Goal: Information Seeking & Learning: Understand process/instructions

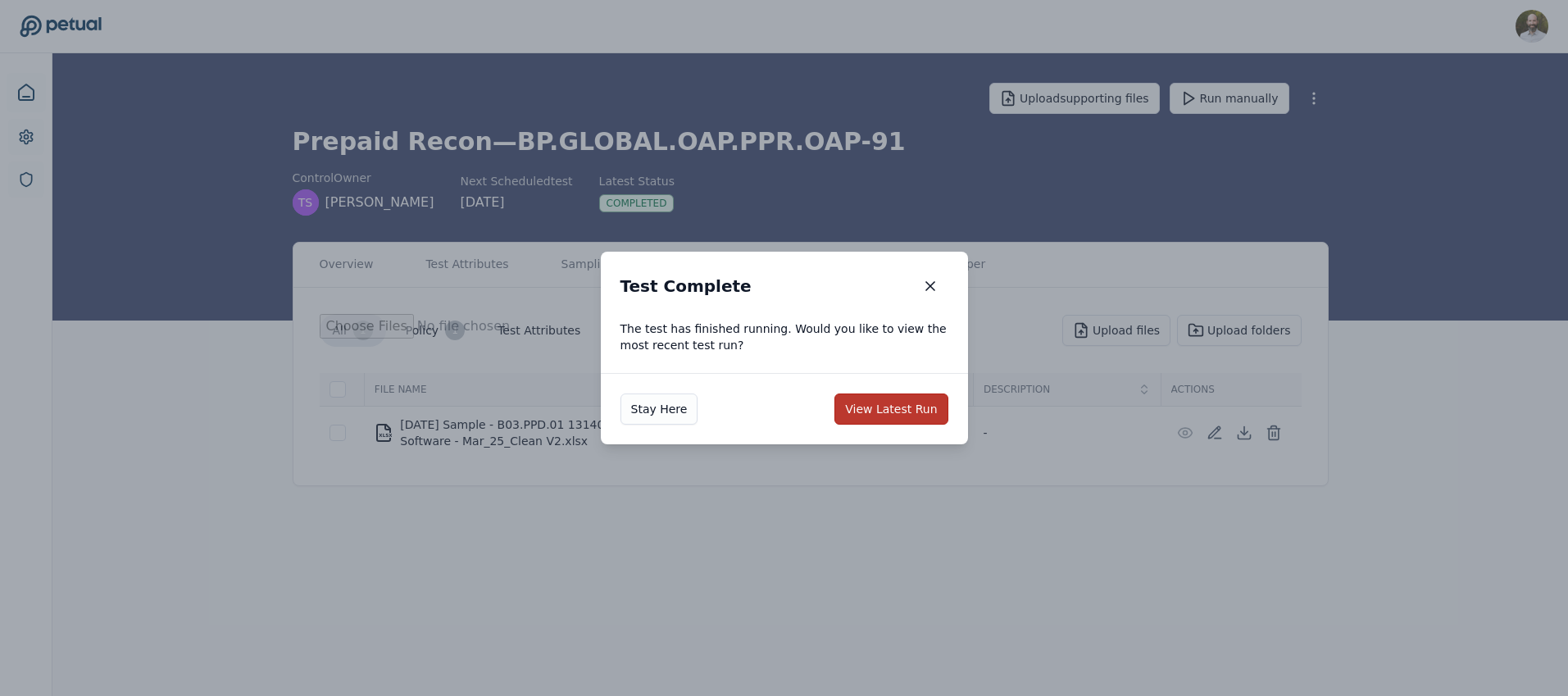
click at [901, 416] on button "View Latest Run" at bounding box center [891, 409] width 113 height 31
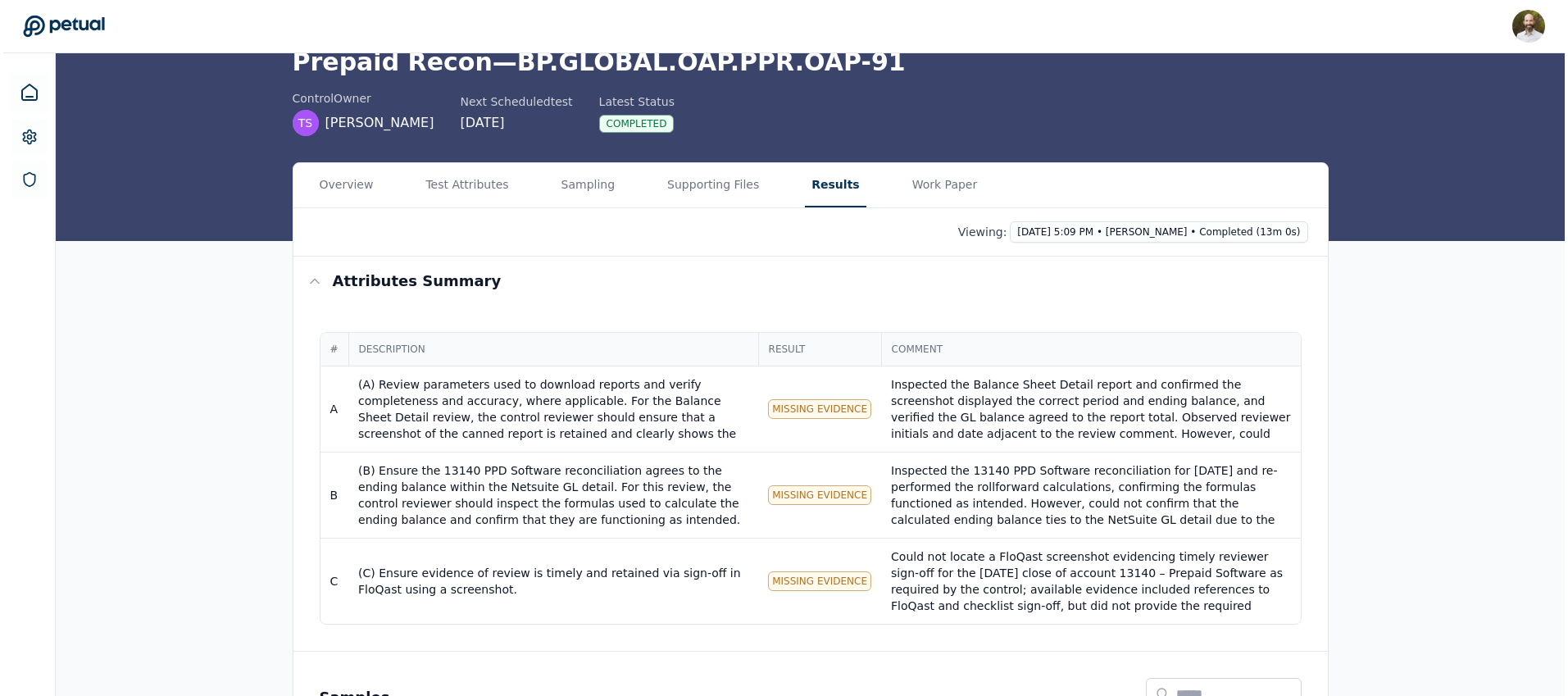
scroll to position [94, 0]
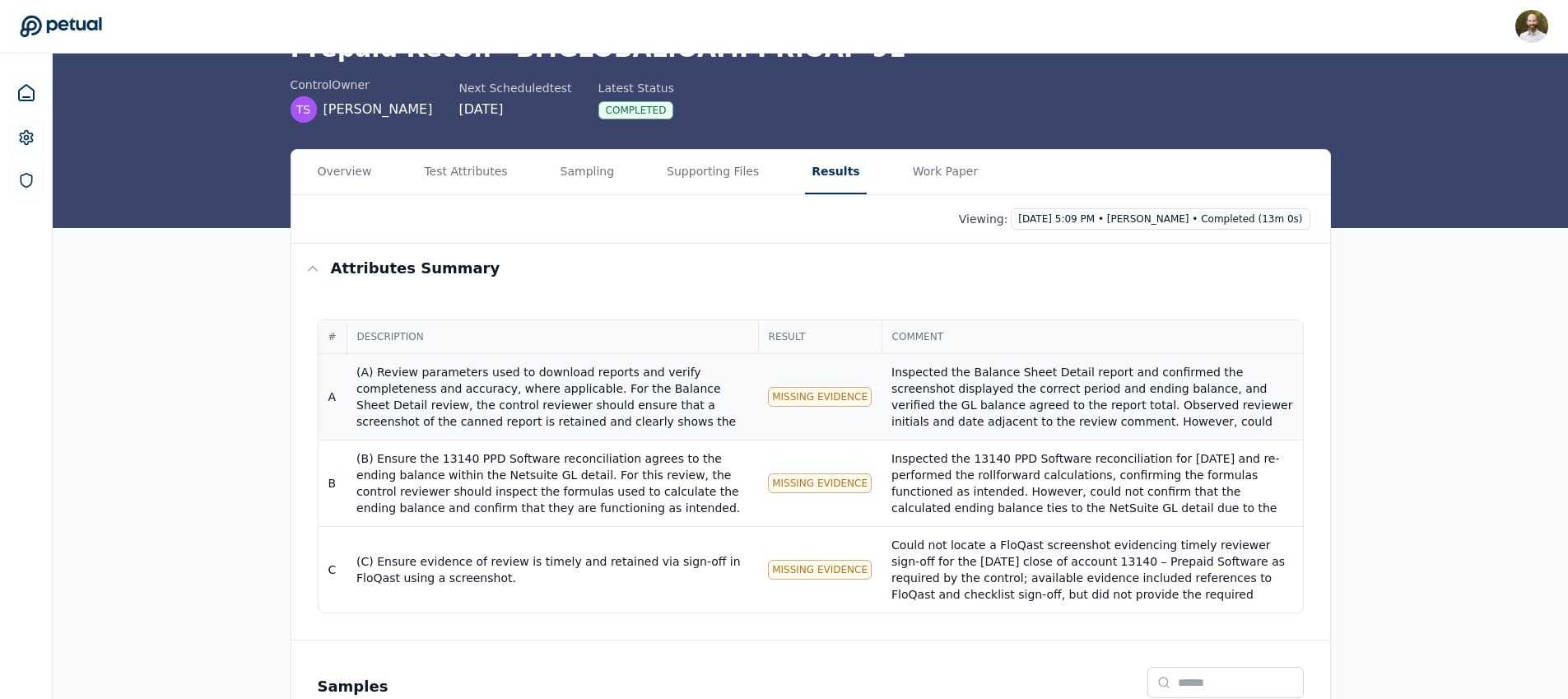
click at [634, 372] on div "(A) Review parameters used to download reports and verify completeness and accu…" at bounding box center [552, 479] width 392 height 231
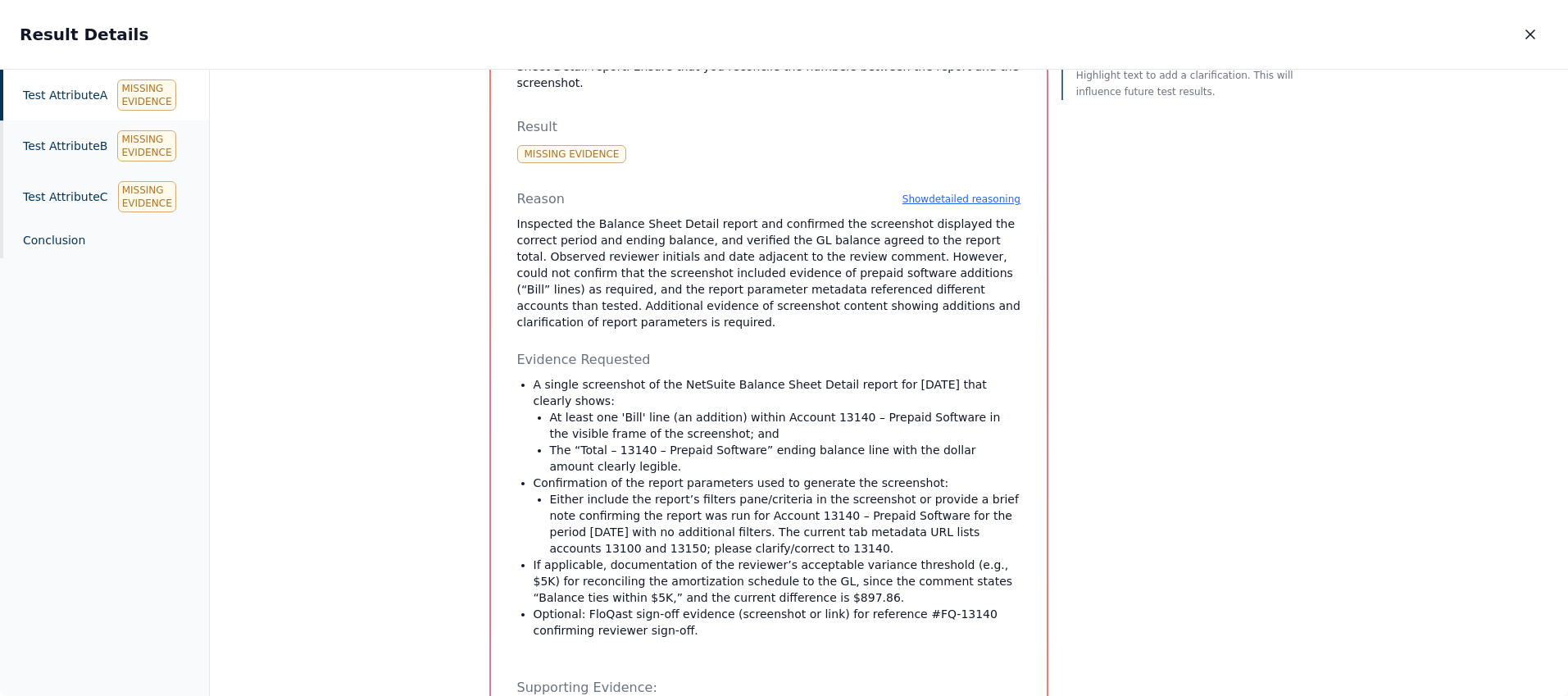
scroll to position [669, 0]
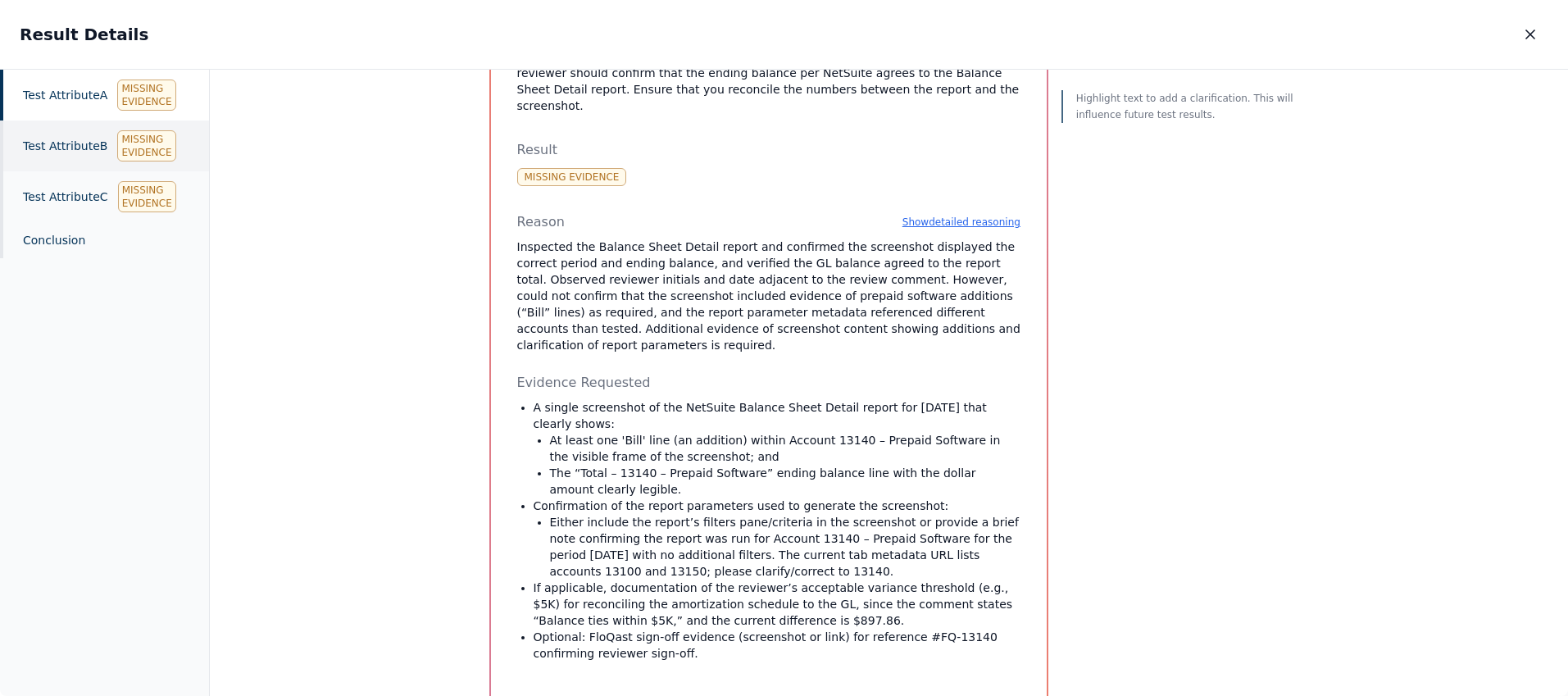
click at [58, 144] on div "Test Attribute B Missing Evidence" at bounding box center [105, 146] width 209 height 51
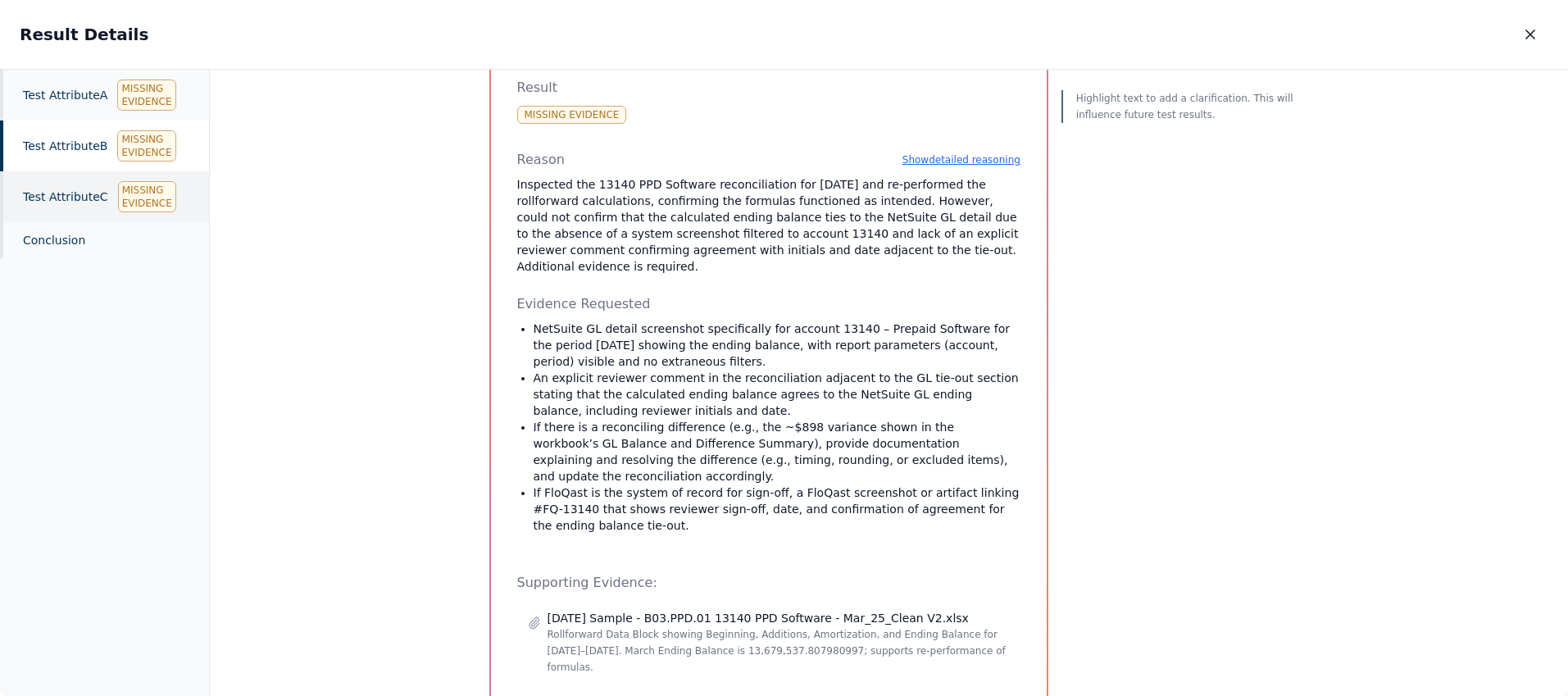
click at [51, 186] on div "Test Attribute C Missing Evidence" at bounding box center [105, 197] width 209 height 51
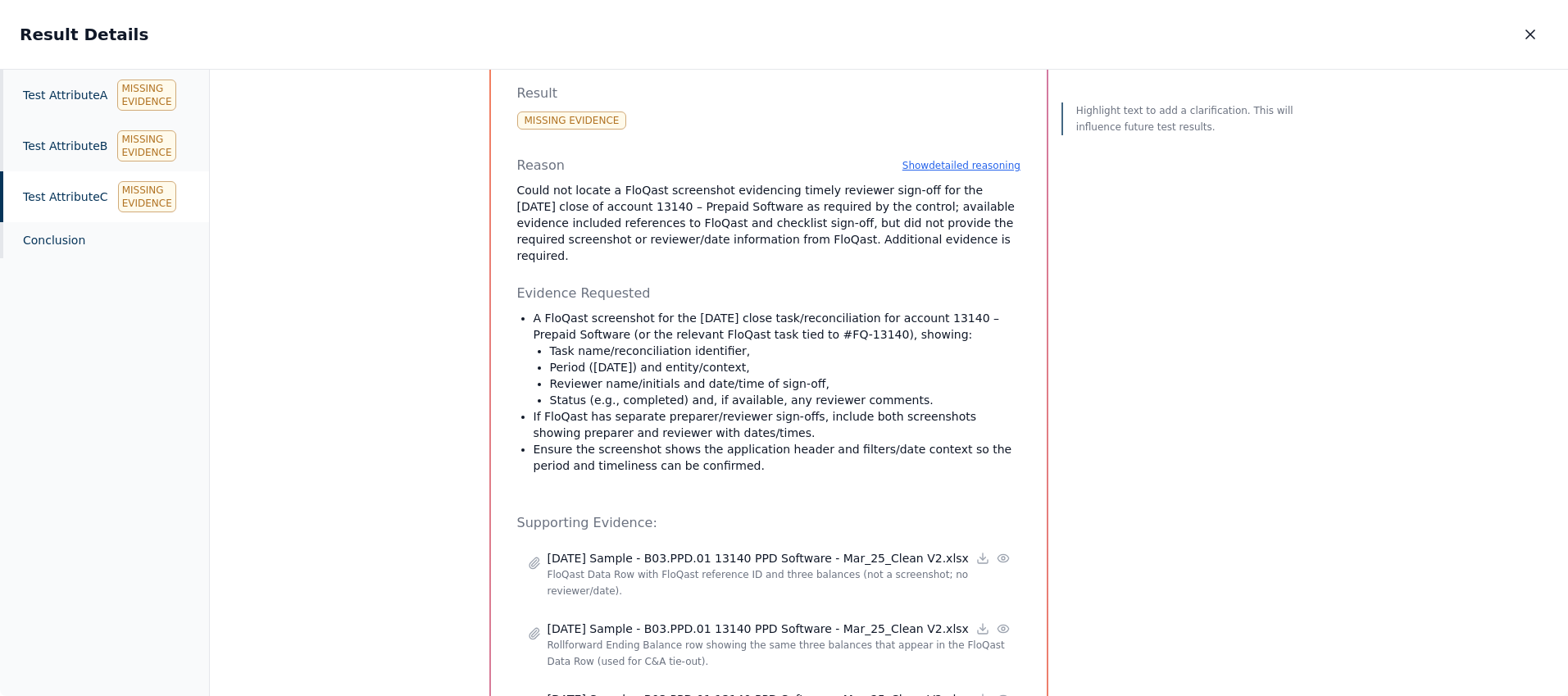
scroll to position [236, 0]
click at [79, 147] on div "Test Attribute B Missing Evidence" at bounding box center [105, 146] width 209 height 51
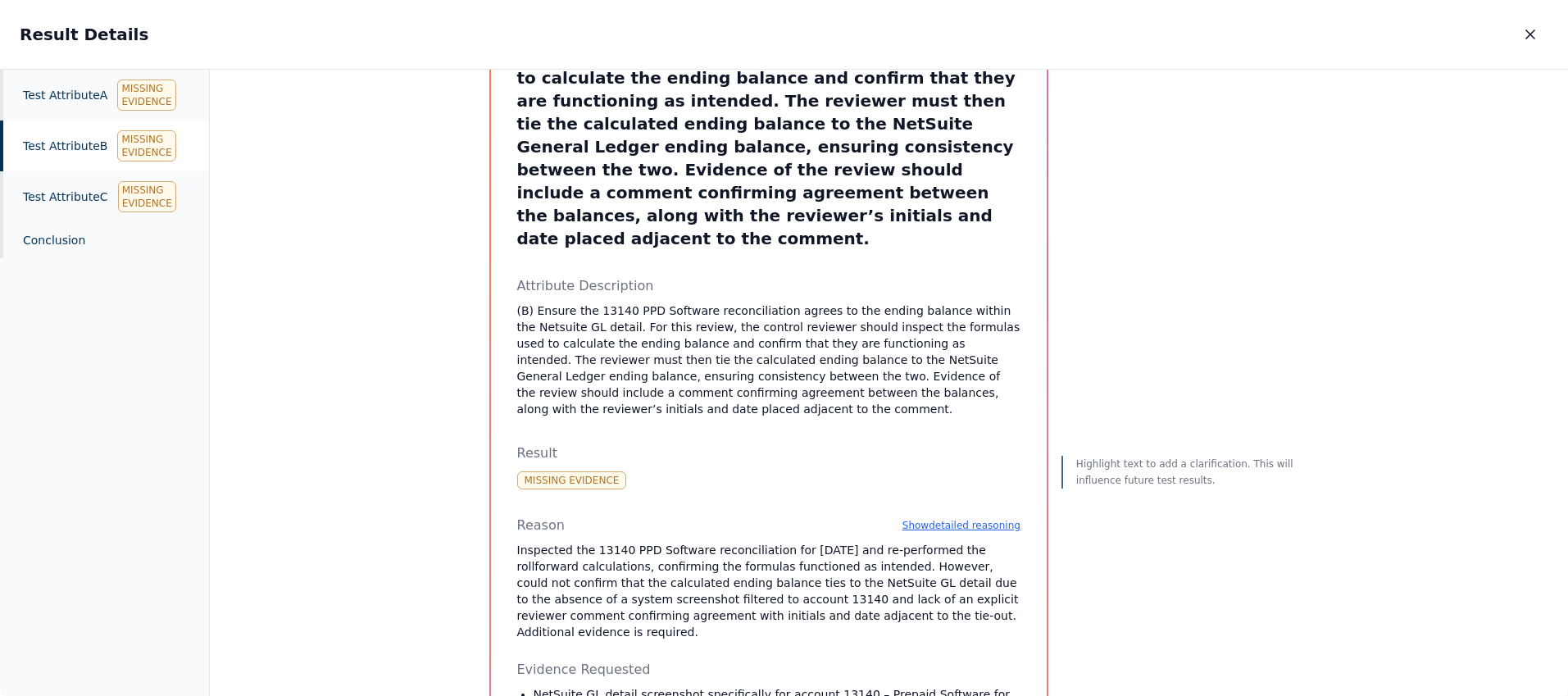
scroll to position [168, 0]
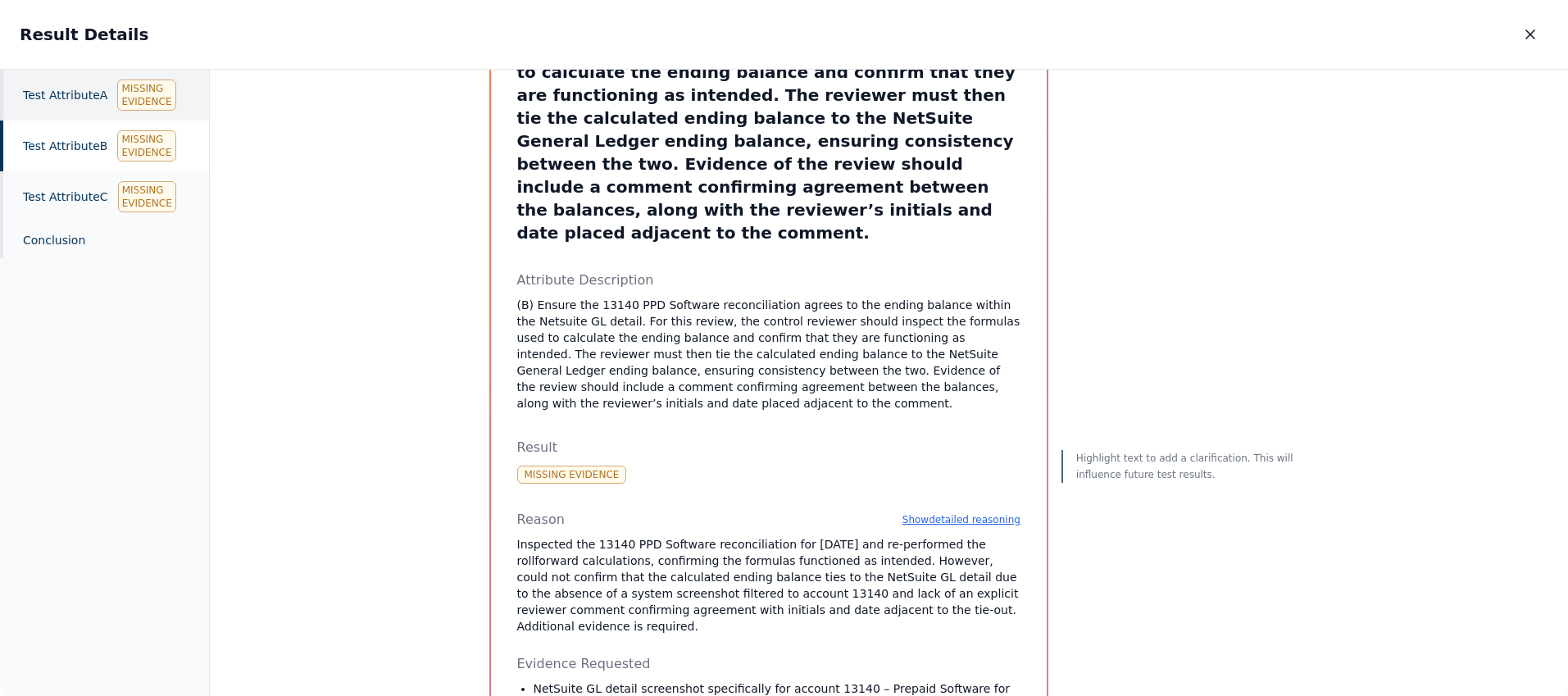
click at [69, 95] on div "Test Attribute A Missing Evidence" at bounding box center [105, 95] width 209 height 51
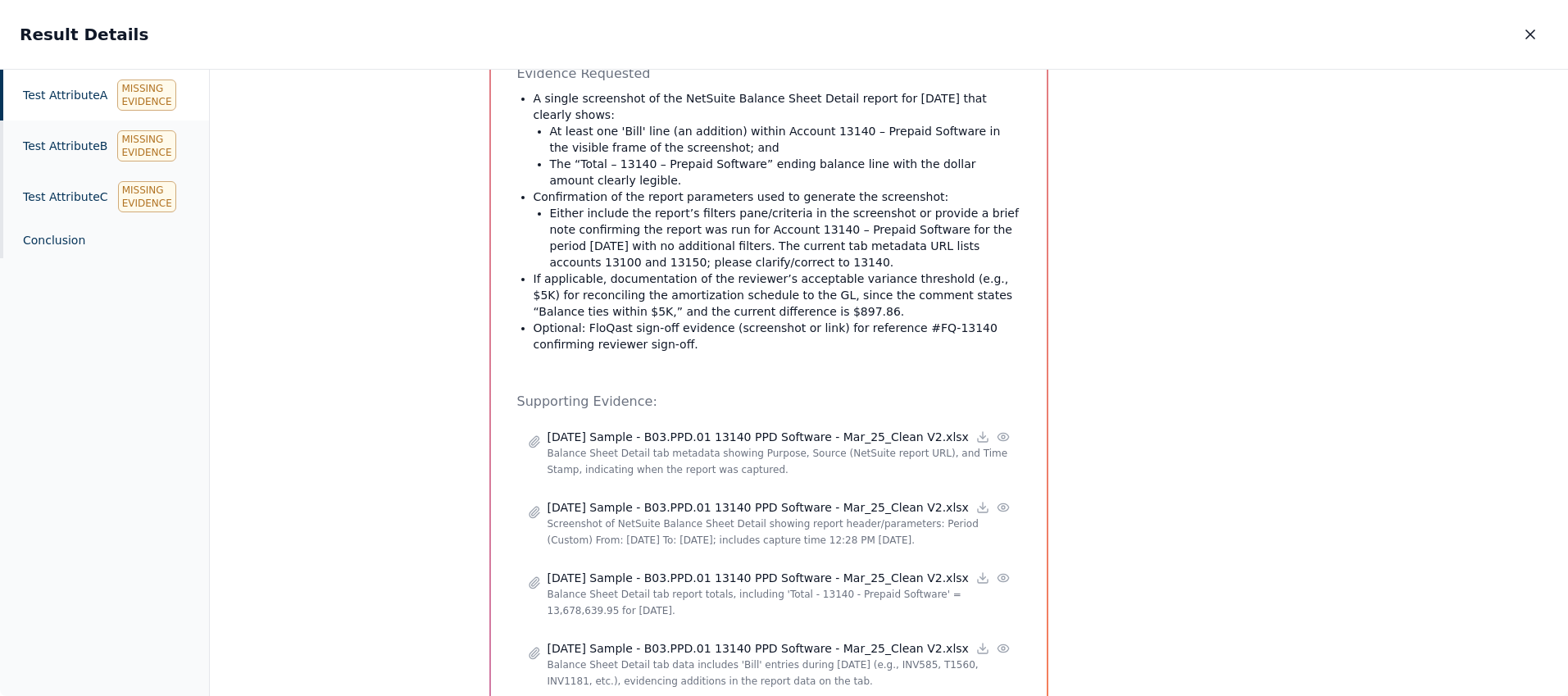
scroll to position [1019, 0]
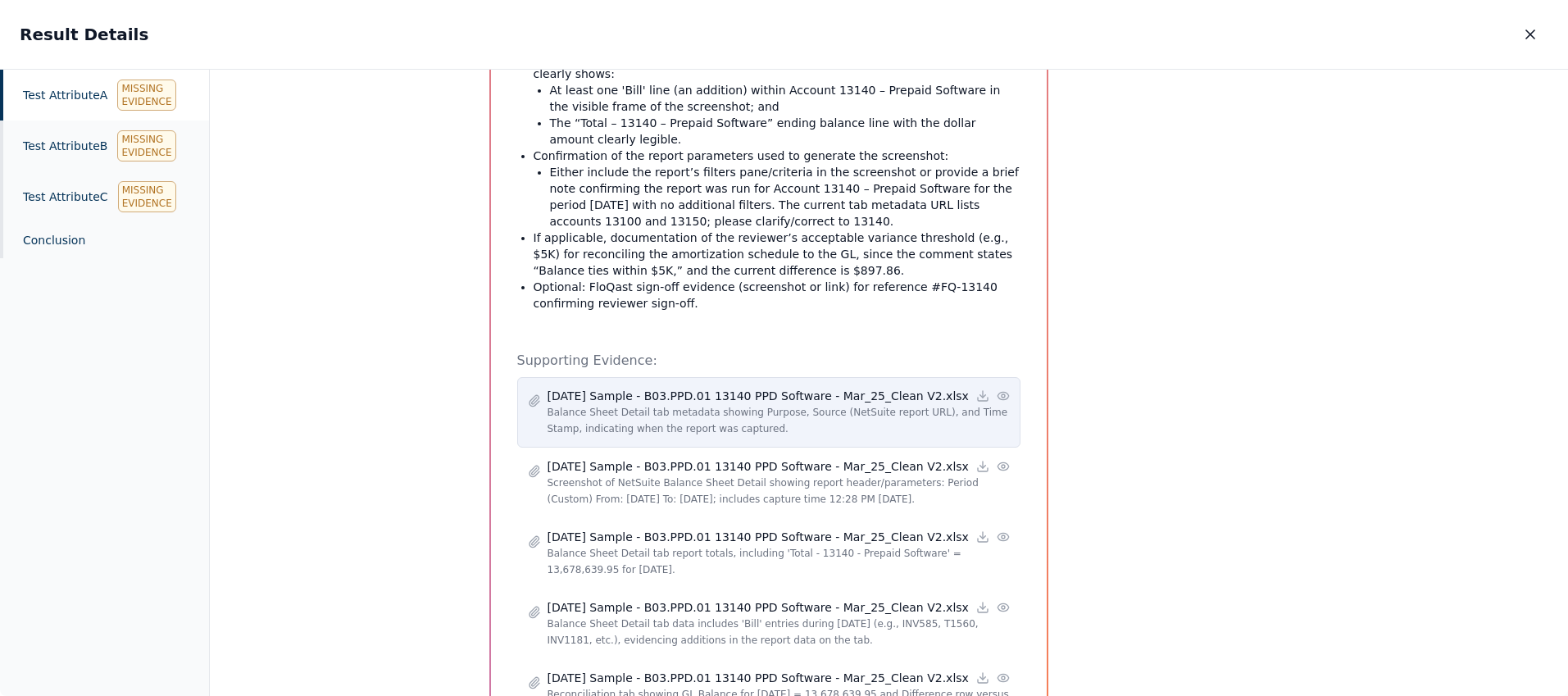
click at [999, 389] on icon at bounding box center [1003, 396] width 14 height 14
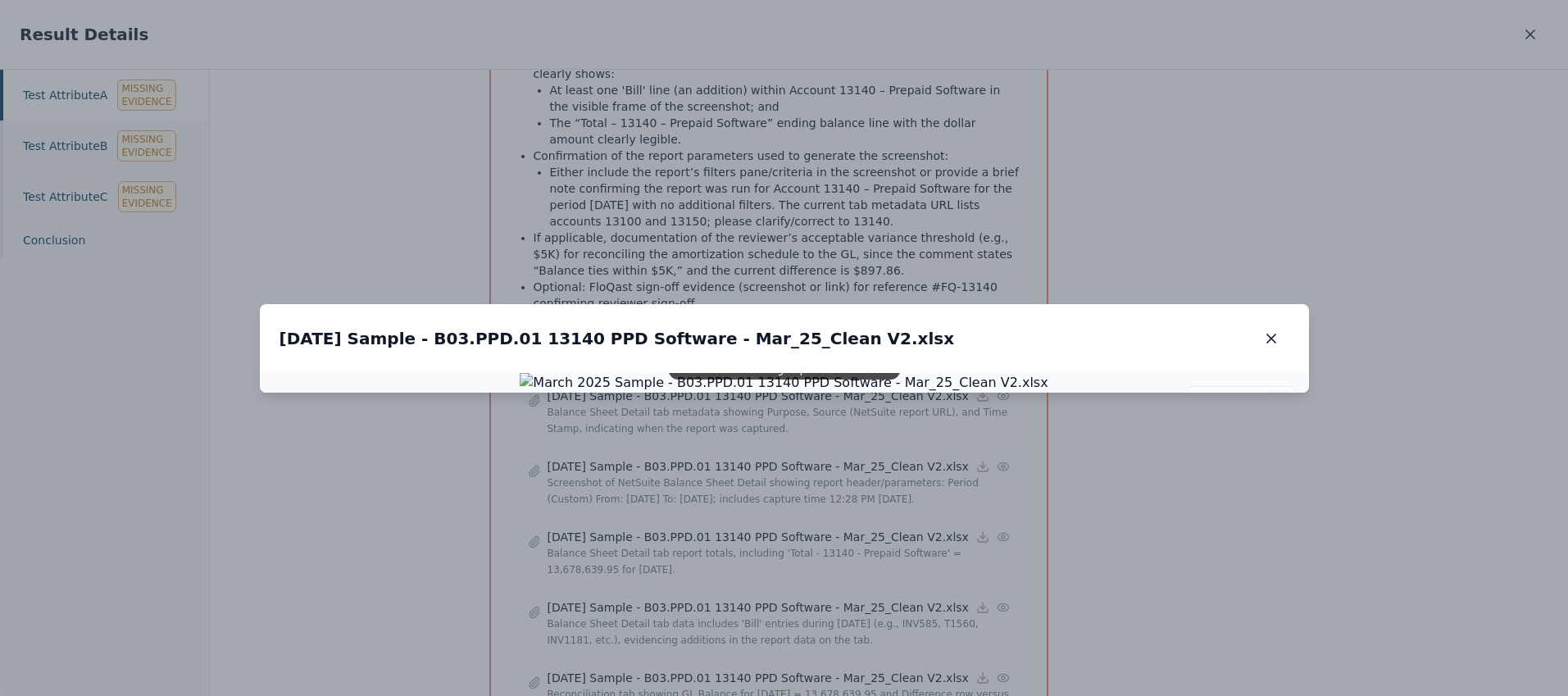
click at [1276, 397] on icon at bounding box center [1278, 404] width 14 height 14
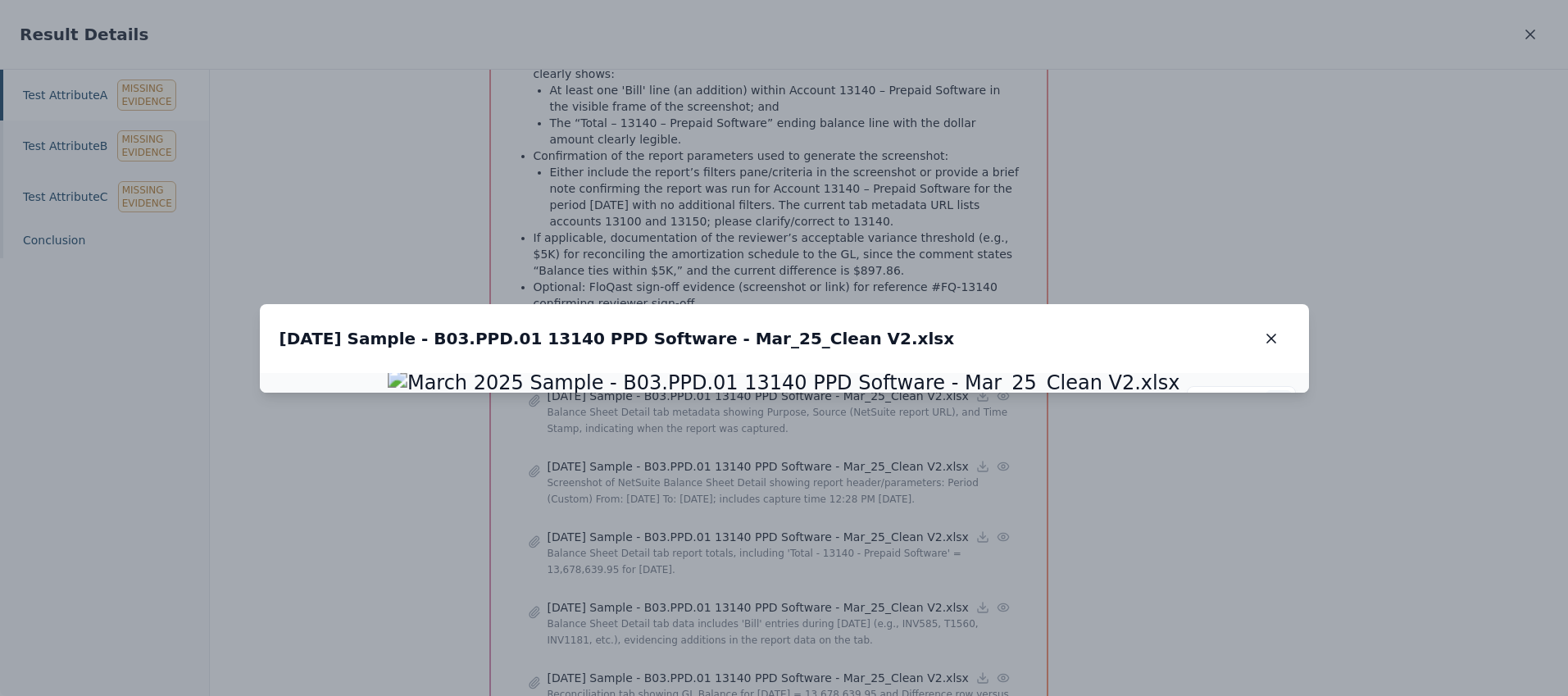
click at [1276, 397] on icon at bounding box center [1278, 404] width 14 height 14
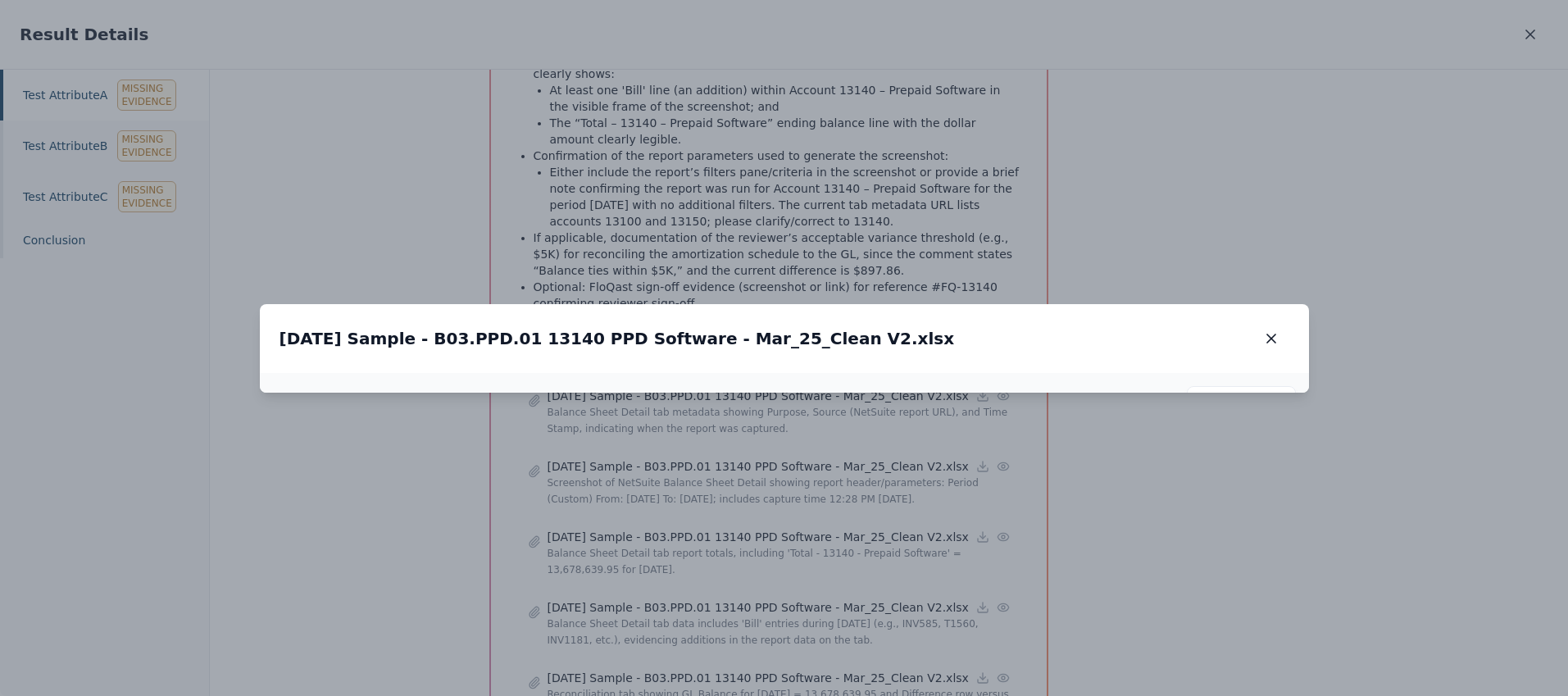
drag, startPoint x: 620, startPoint y: 258, endPoint x: 1098, endPoint y: 633, distance: 607.5
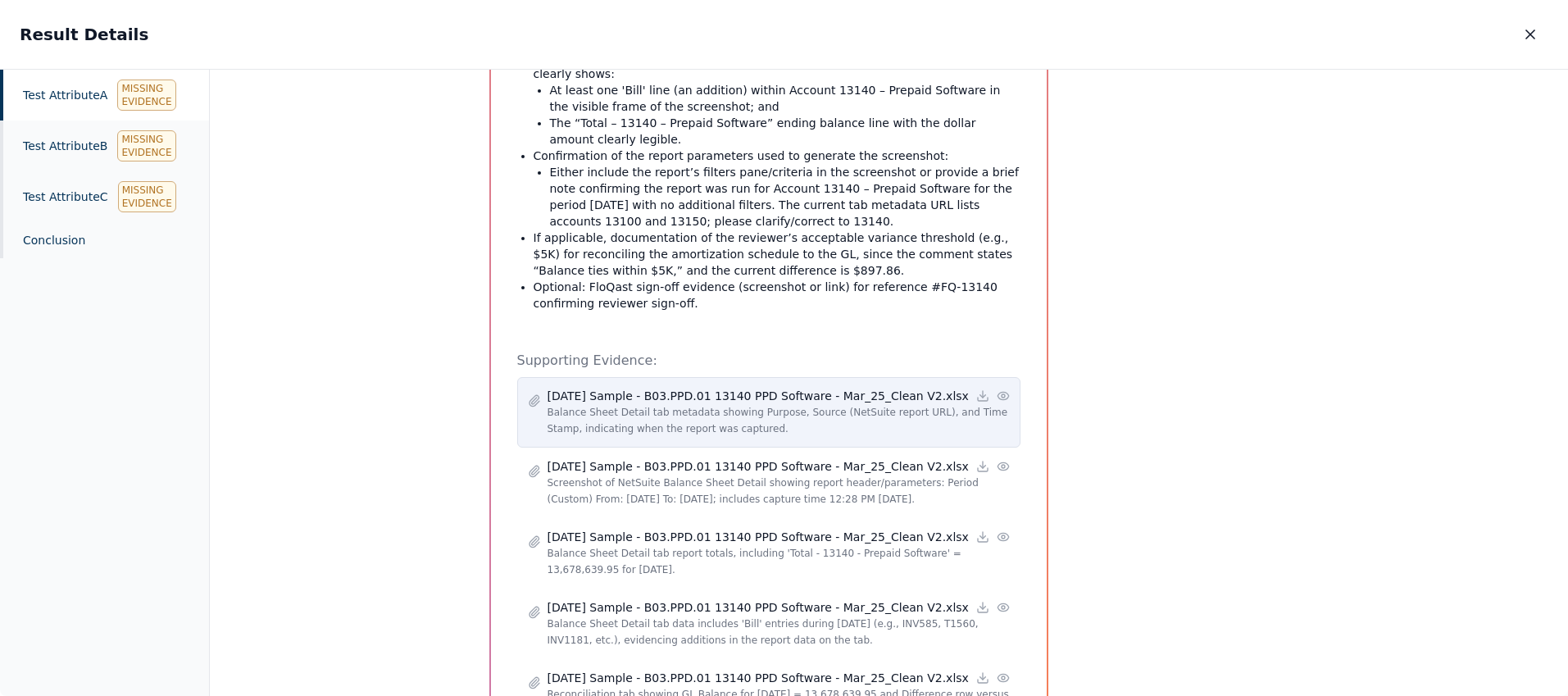
click at [997, 392] on icon at bounding box center [1002, 395] width 11 height 8
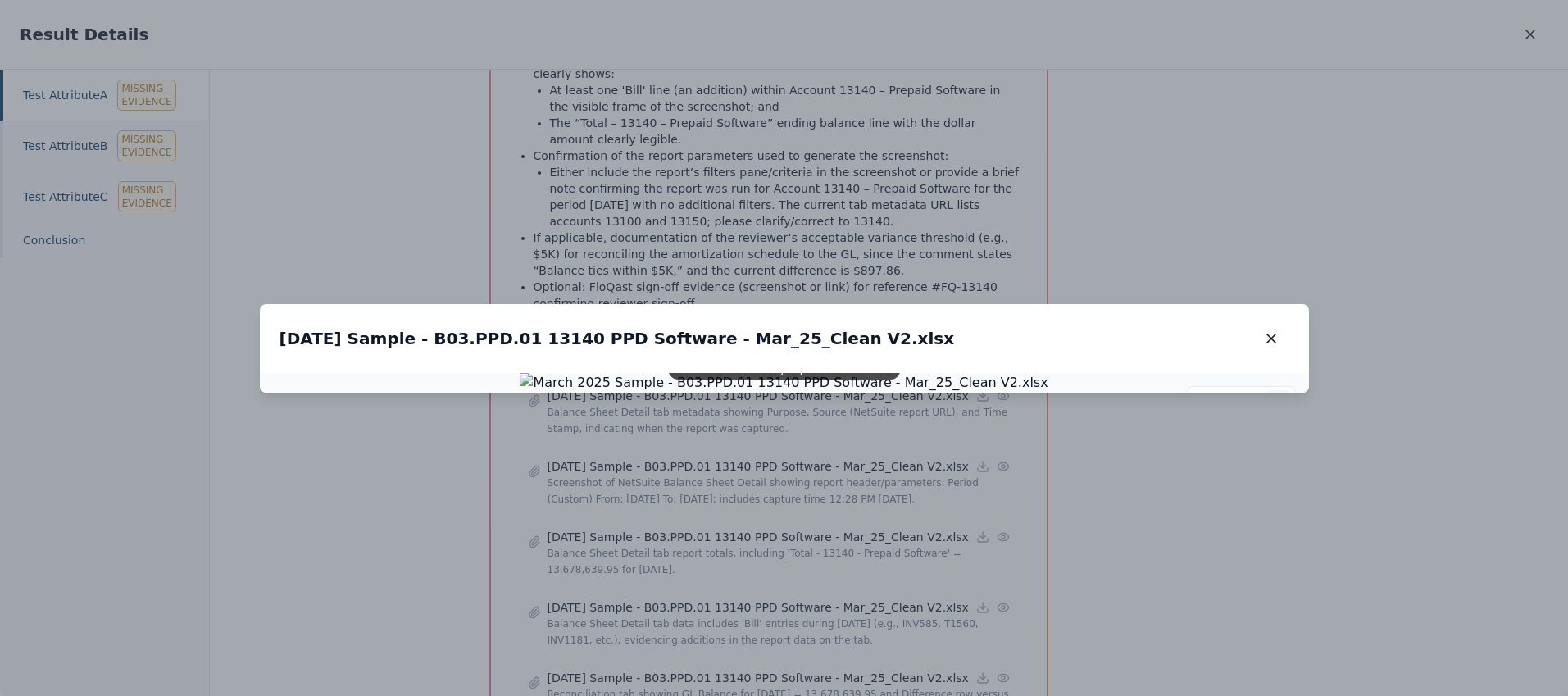
click at [1273, 397] on icon at bounding box center [1278, 404] width 14 height 14
drag, startPoint x: 578, startPoint y: 187, endPoint x: 686, endPoint y: 340, distance: 187.3
click at [686, 521] on img at bounding box center [893, 536] width 792 height 30
click at [1268, 330] on icon "button" at bounding box center [1271, 338] width 16 height 16
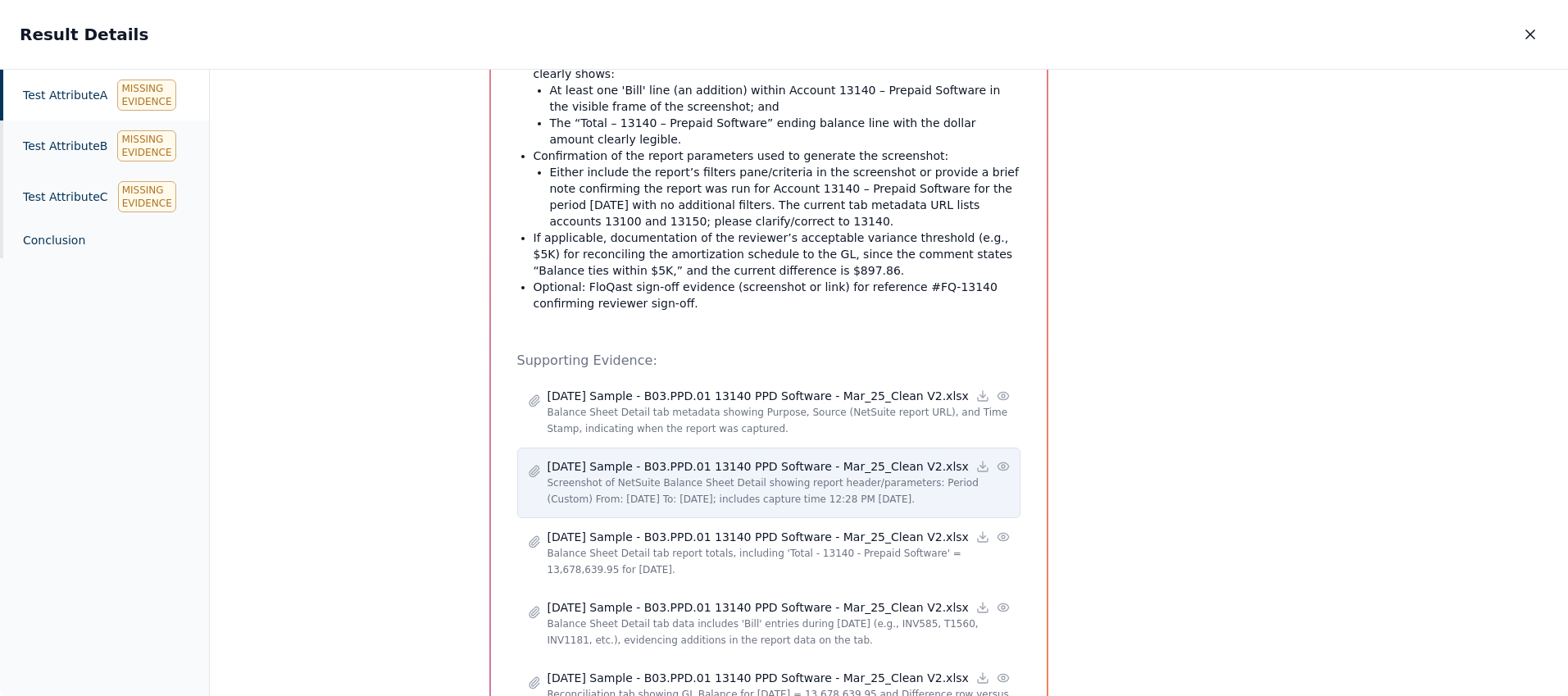
click at [999, 460] on icon at bounding box center [1003, 467] width 14 height 14
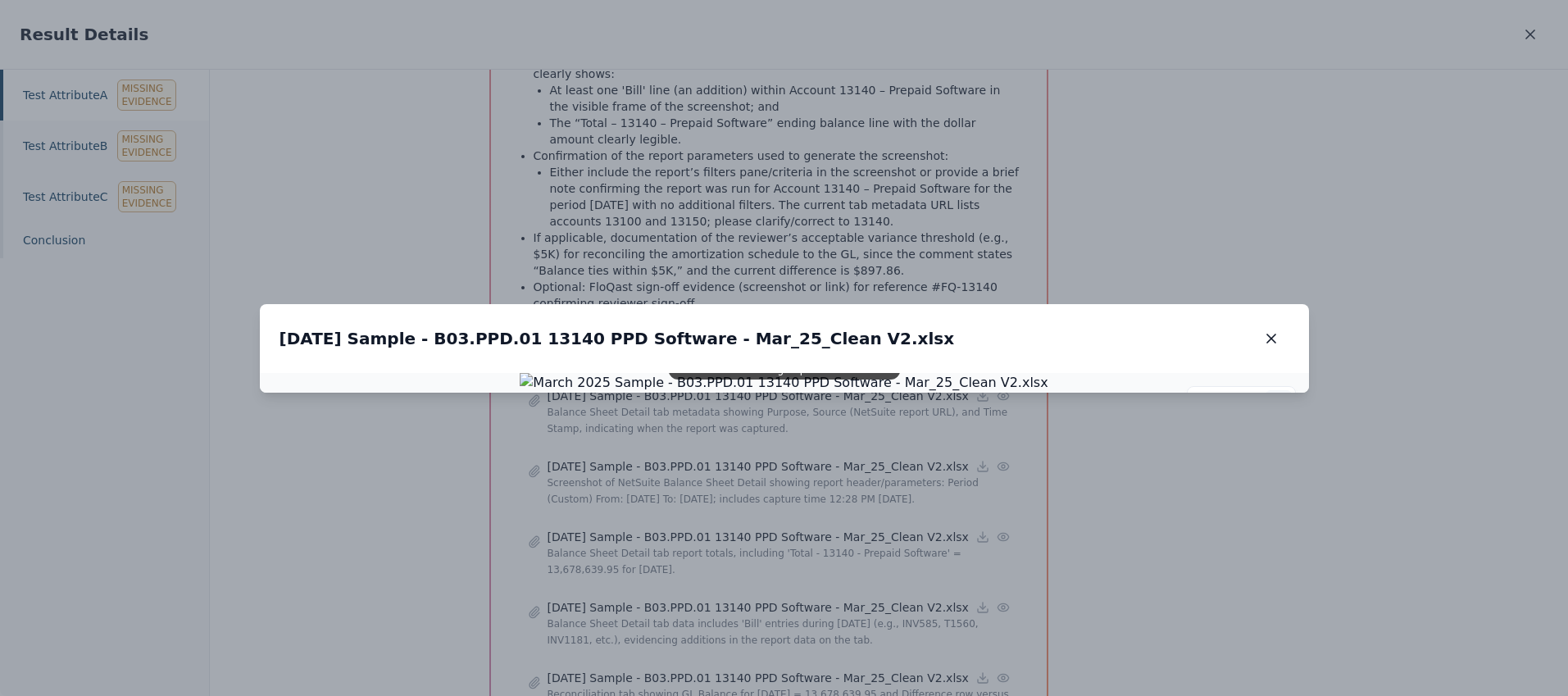
click at [1282, 397] on icon at bounding box center [1278, 404] width 14 height 14
drag, startPoint x: 638, startPoint y: 262, endPoint x: 671, endPoint y: 342, distance: 86.5
click at [671, 285] on img at bounding box center [727, 268] width 925 height 35
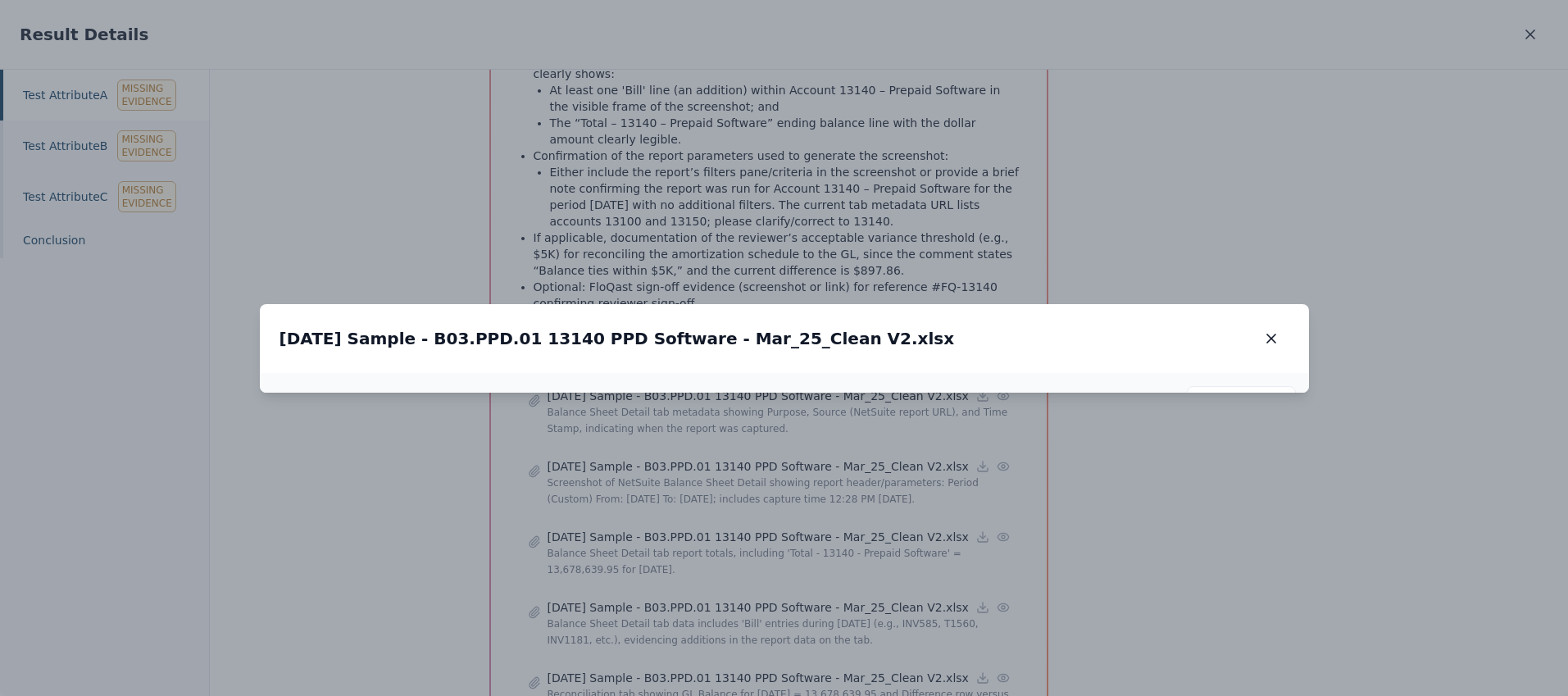
drag, startPoint x: 703, startPoint y: 388, endPoint x: 1178, endPoint y: 349, distance: 476.6
click at [1178, 247] on img at bounding box center [1202, 229] width 925 height 35
click at [1275, 330] on icon "button" at bounding box center [1271, 338] width 16 height 16
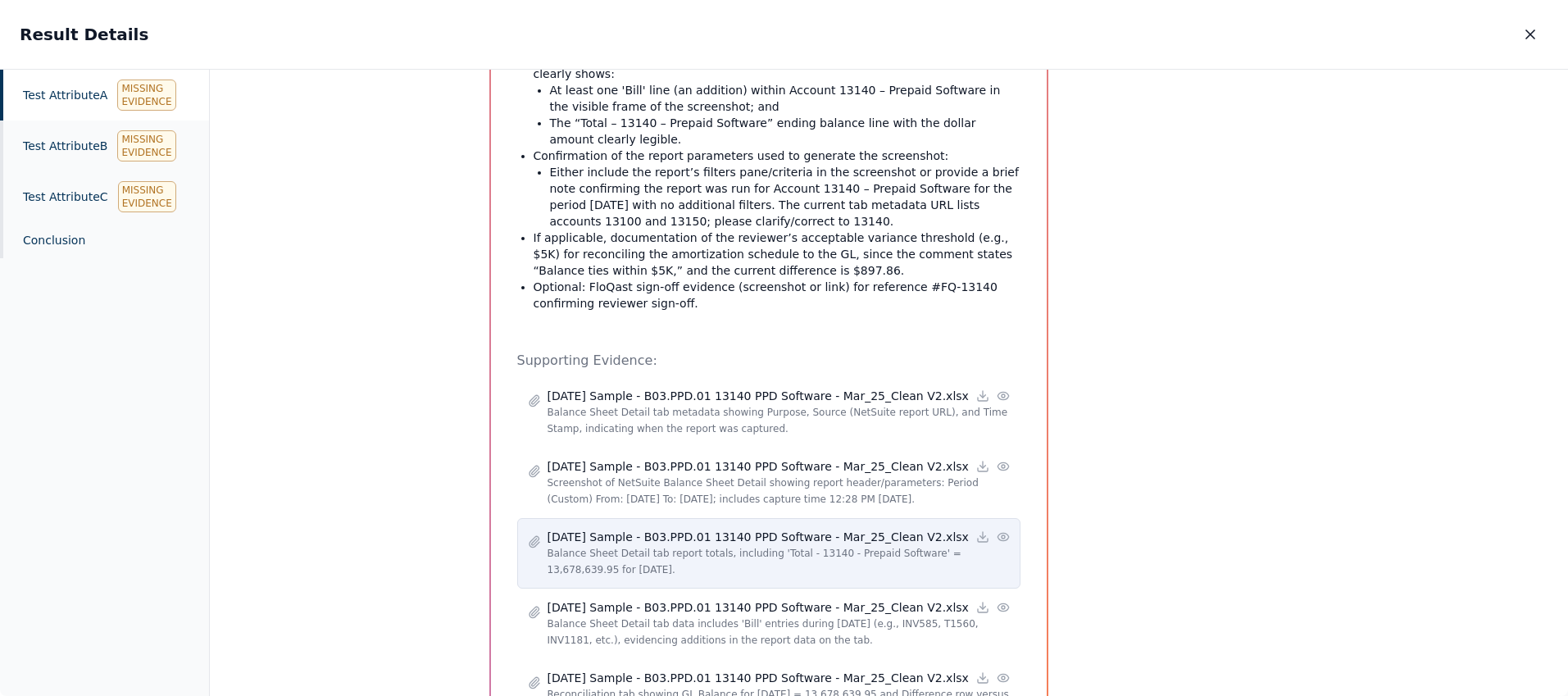
click at [1001, 536] on circle at bounding box center [1003, 537] width 3 height 3
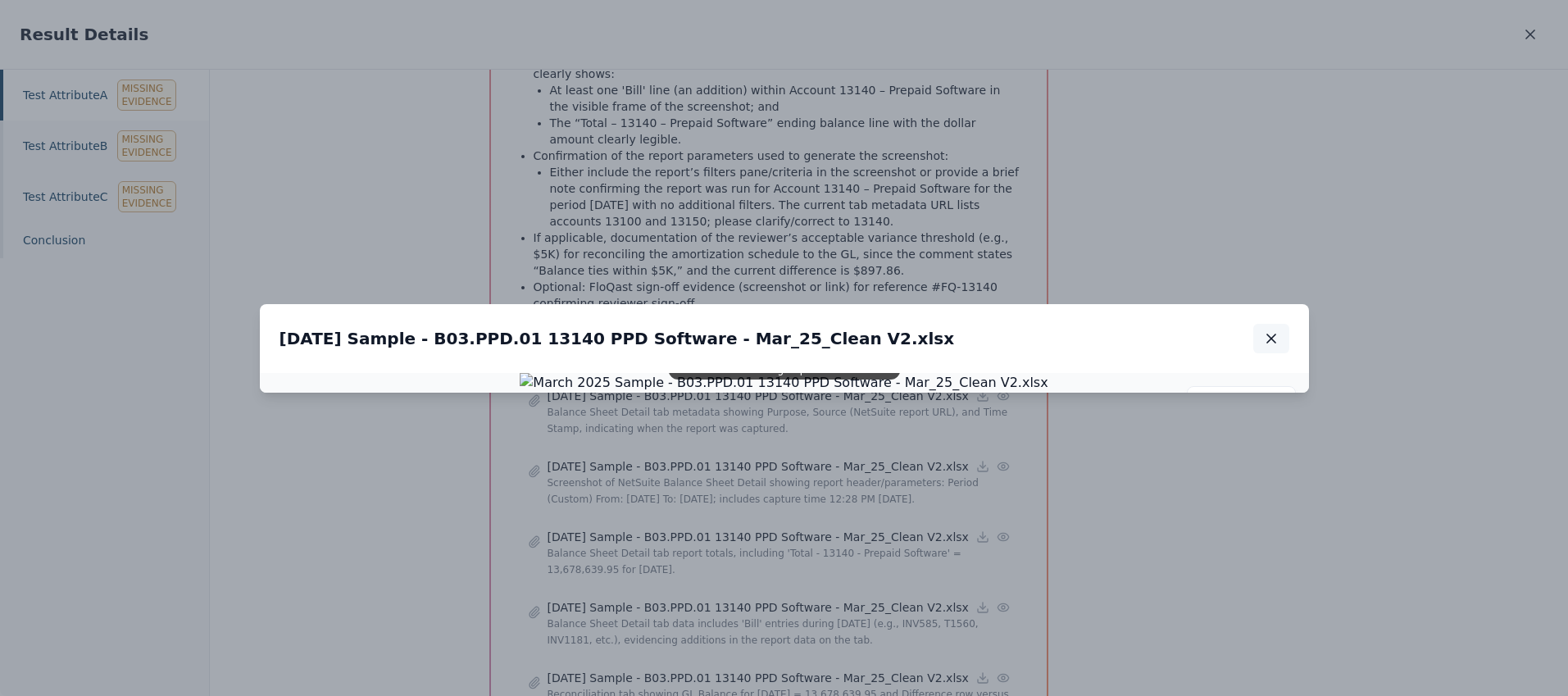
click at [1274, 330] on icon "button" at bounding box center [1271, 338] width 16 height 16
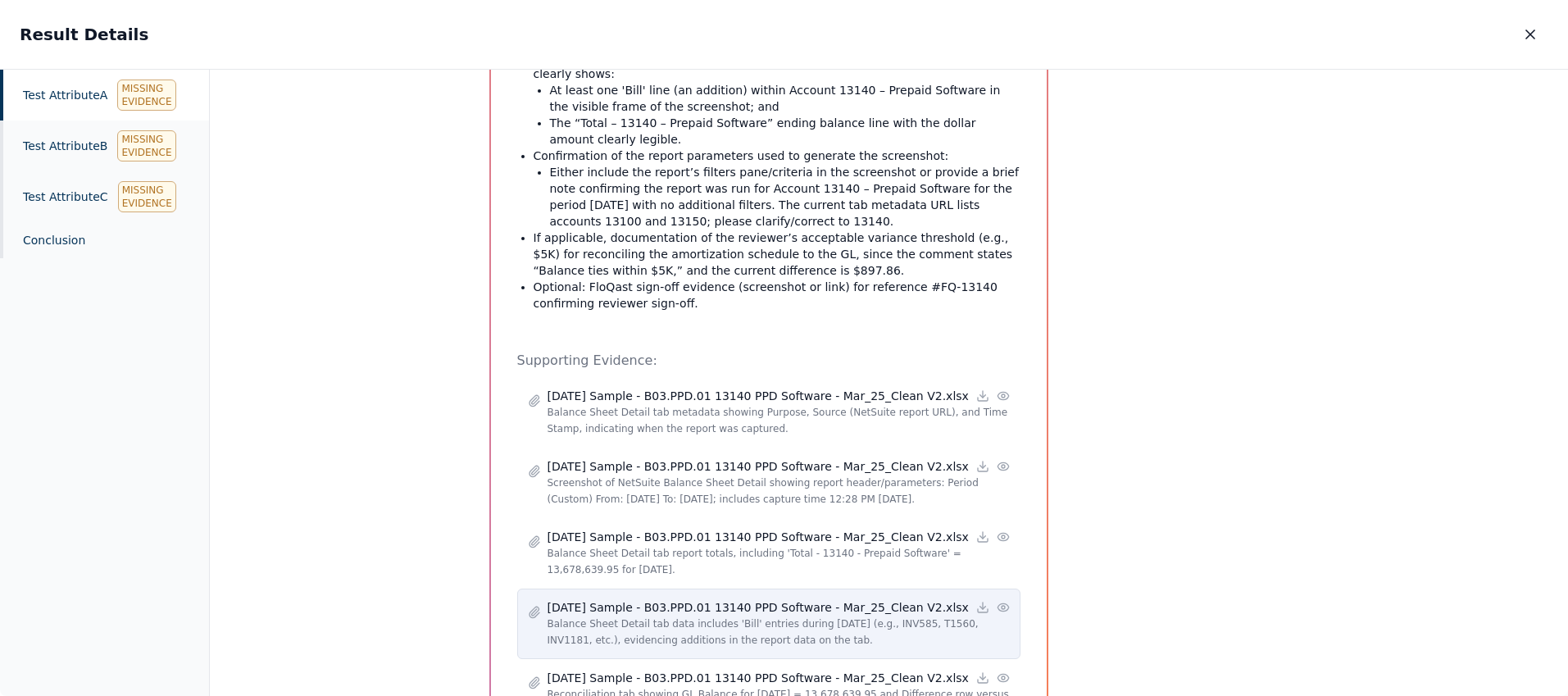
click at [997, 601] on icon at bounding box center [1003, 607] width 14 height 14
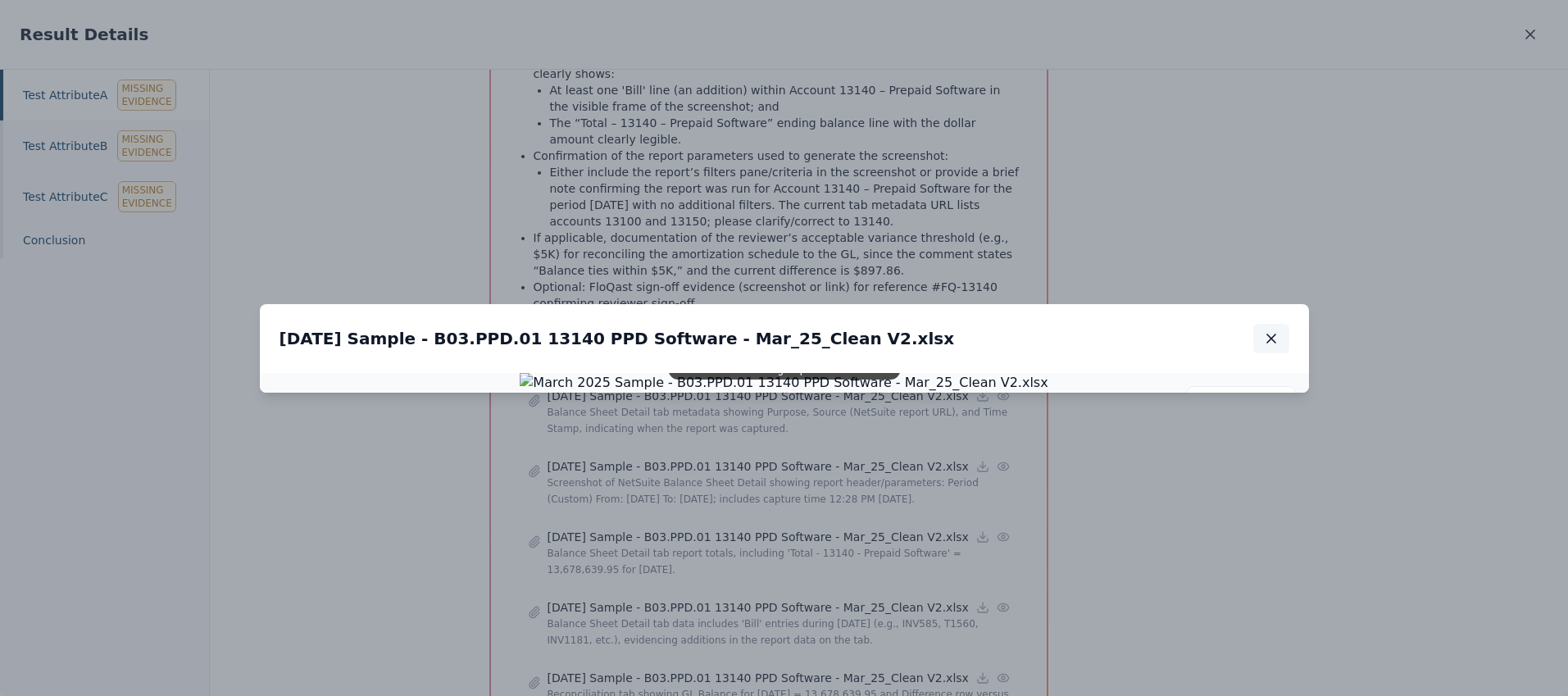
click at [1272, 330] on icon "button" at bounding box center [1271, 338] width 16 height 16
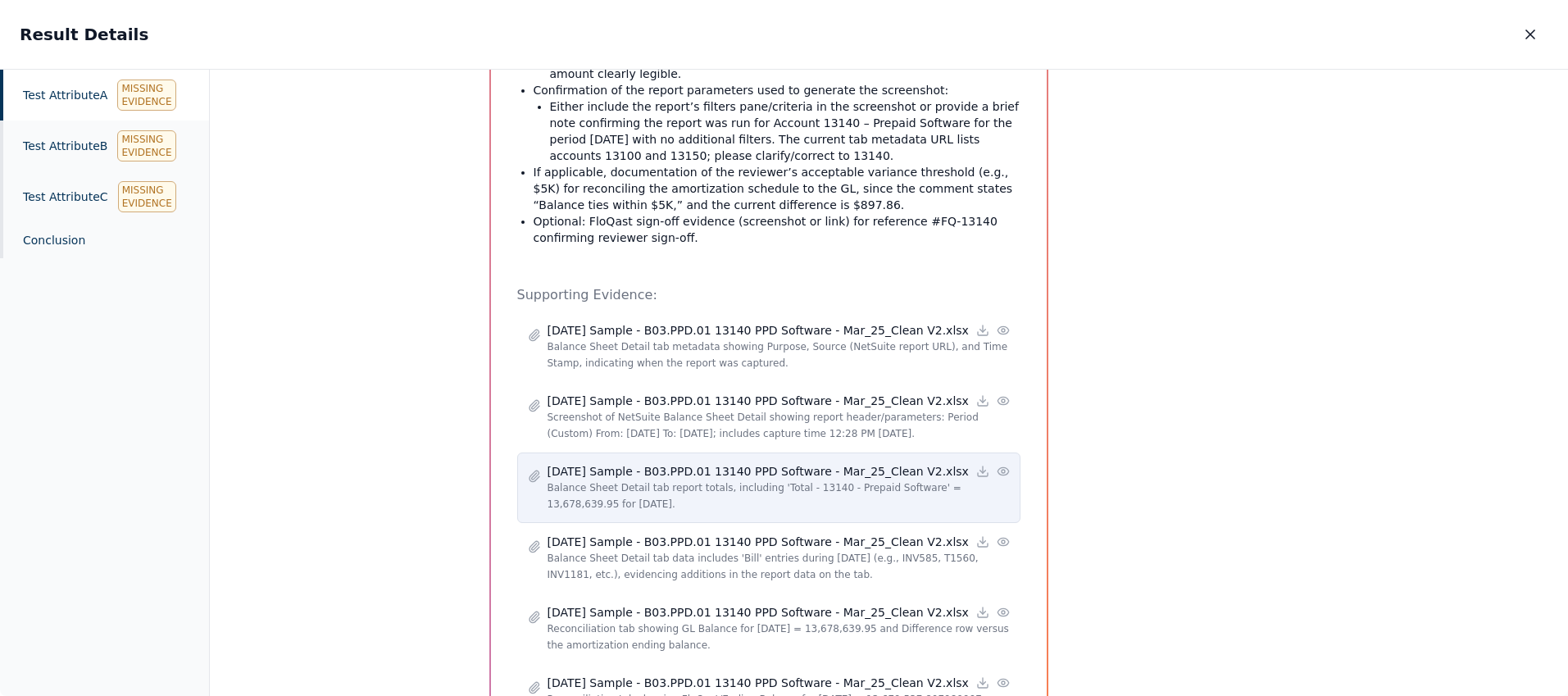
scroll to position [1141, 0]
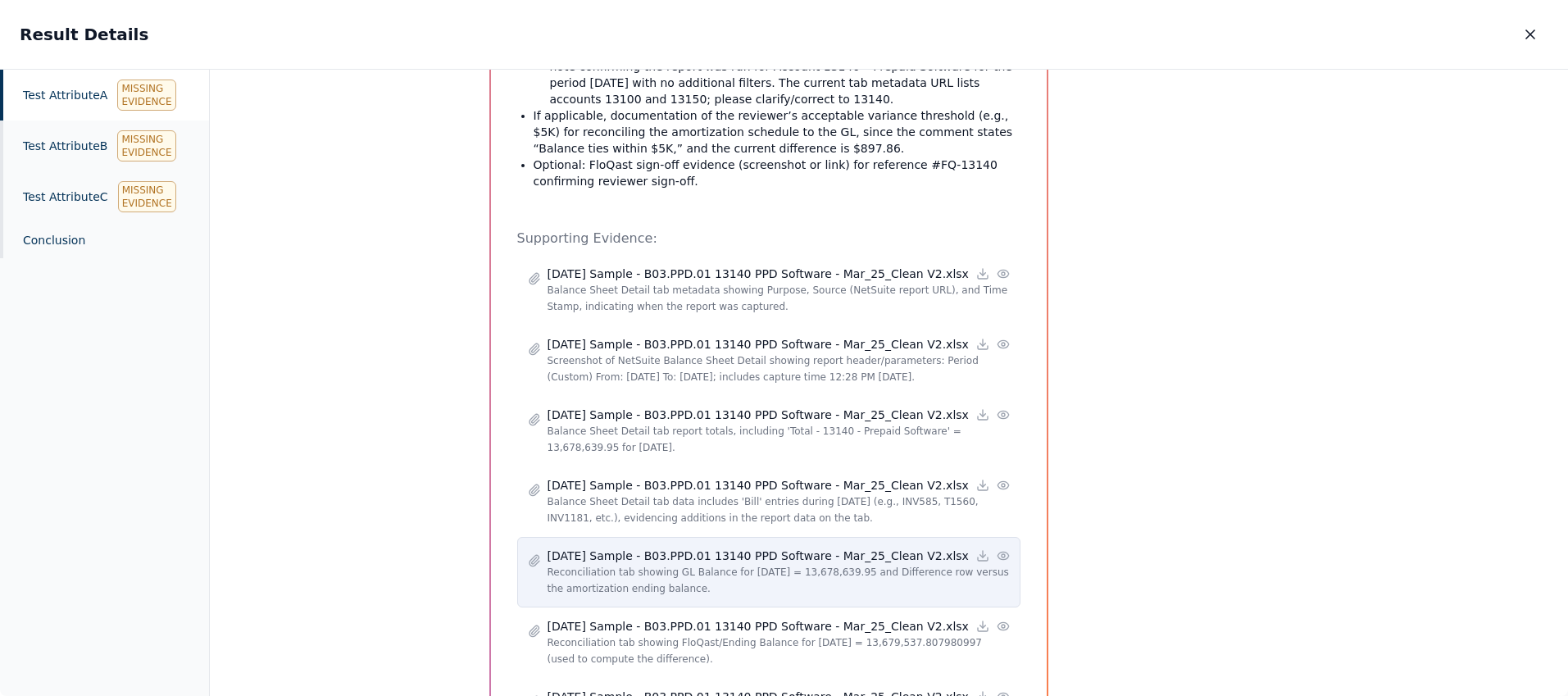
click at [1001, 549] on icon at bounding box center [1003, 556] width 14 height 14
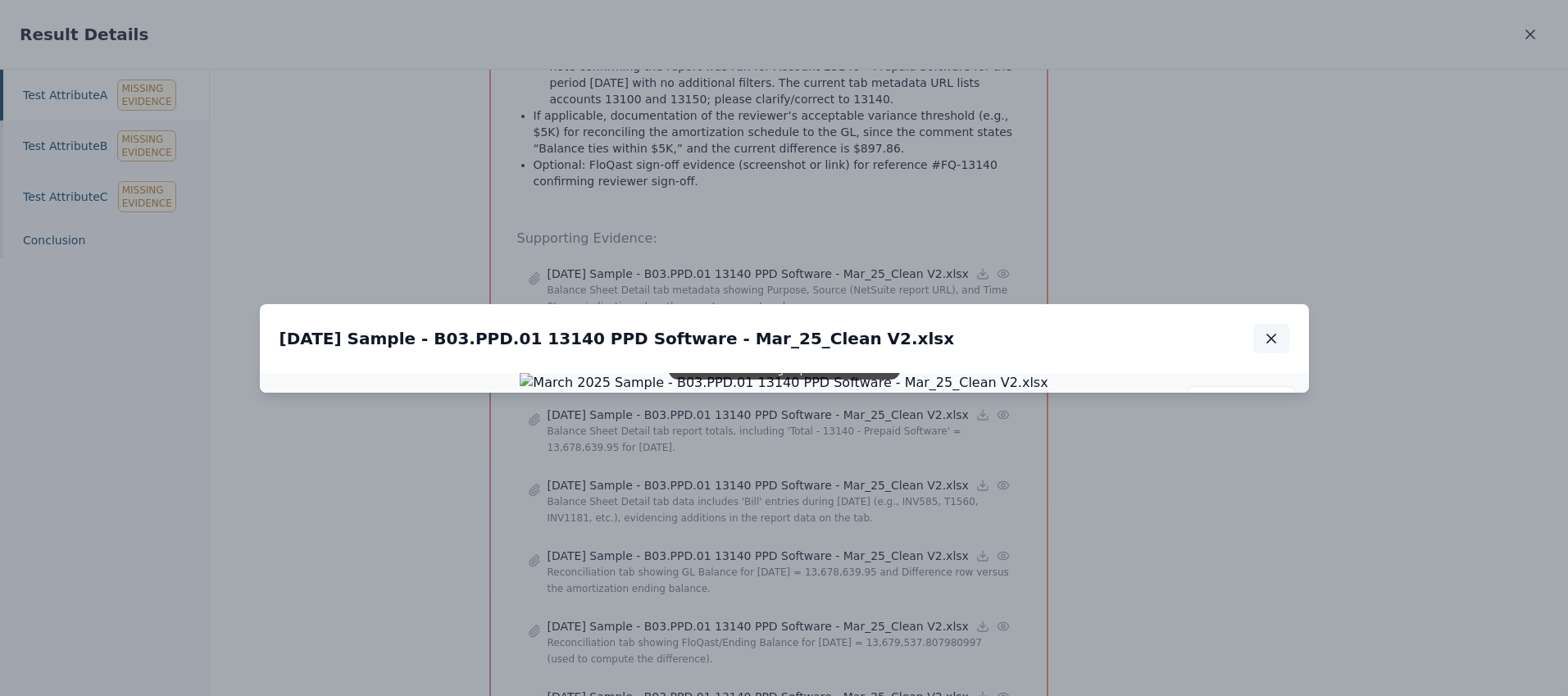
click at [1267, 330] on icon "button" at bounding box center [1271, 338] width 16 height 16
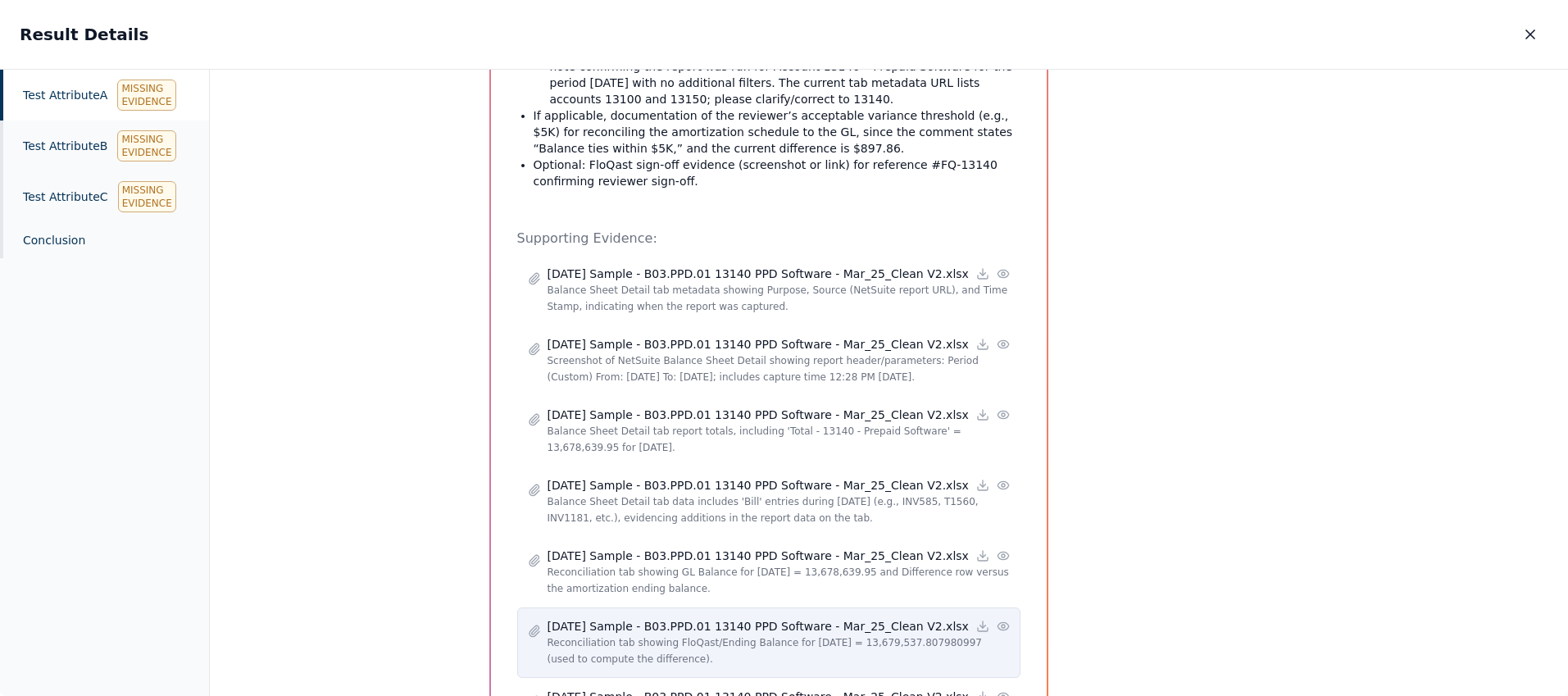
click at [1001, 625] on circle at bounding box center [1003, 627] width 3 height 3
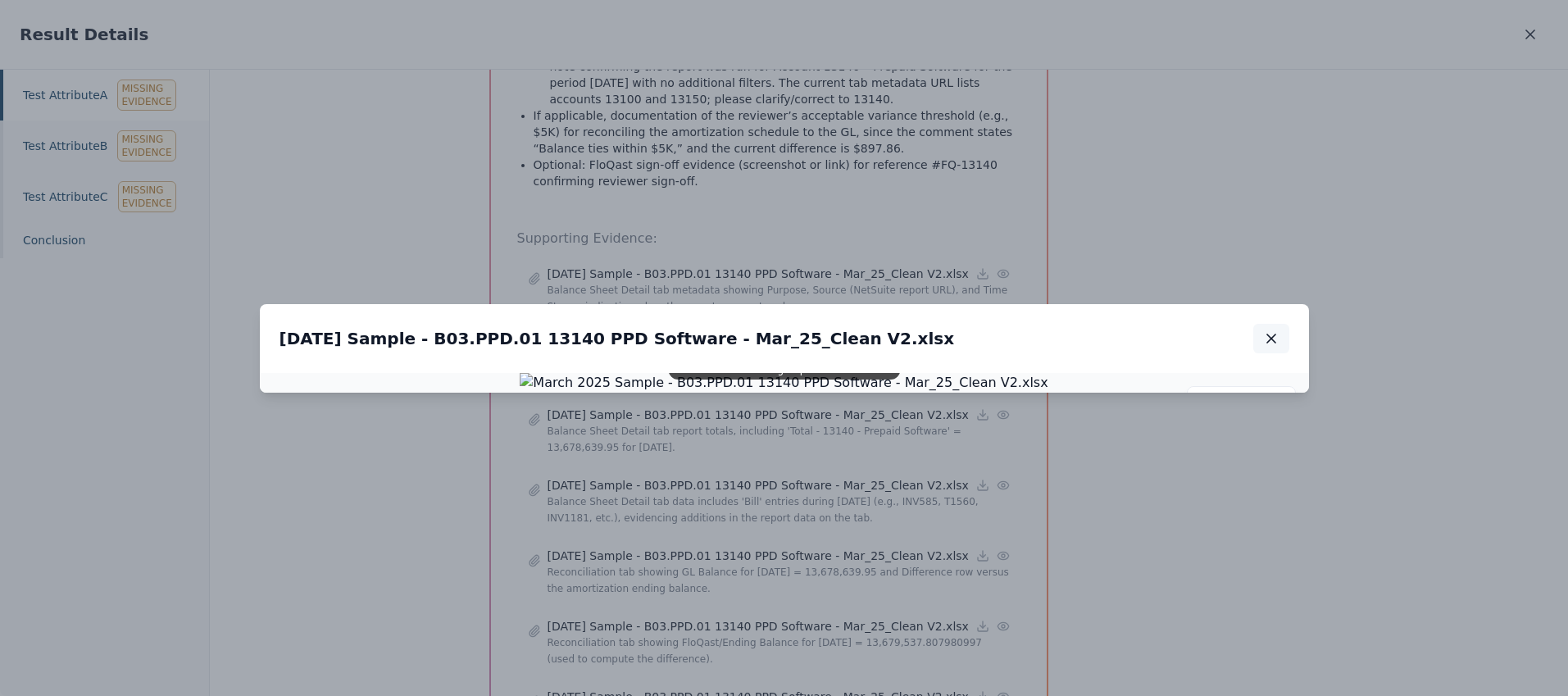
click at [1274, 330] on icon "button" at bounding box center [1271, 338] width 16 height 16
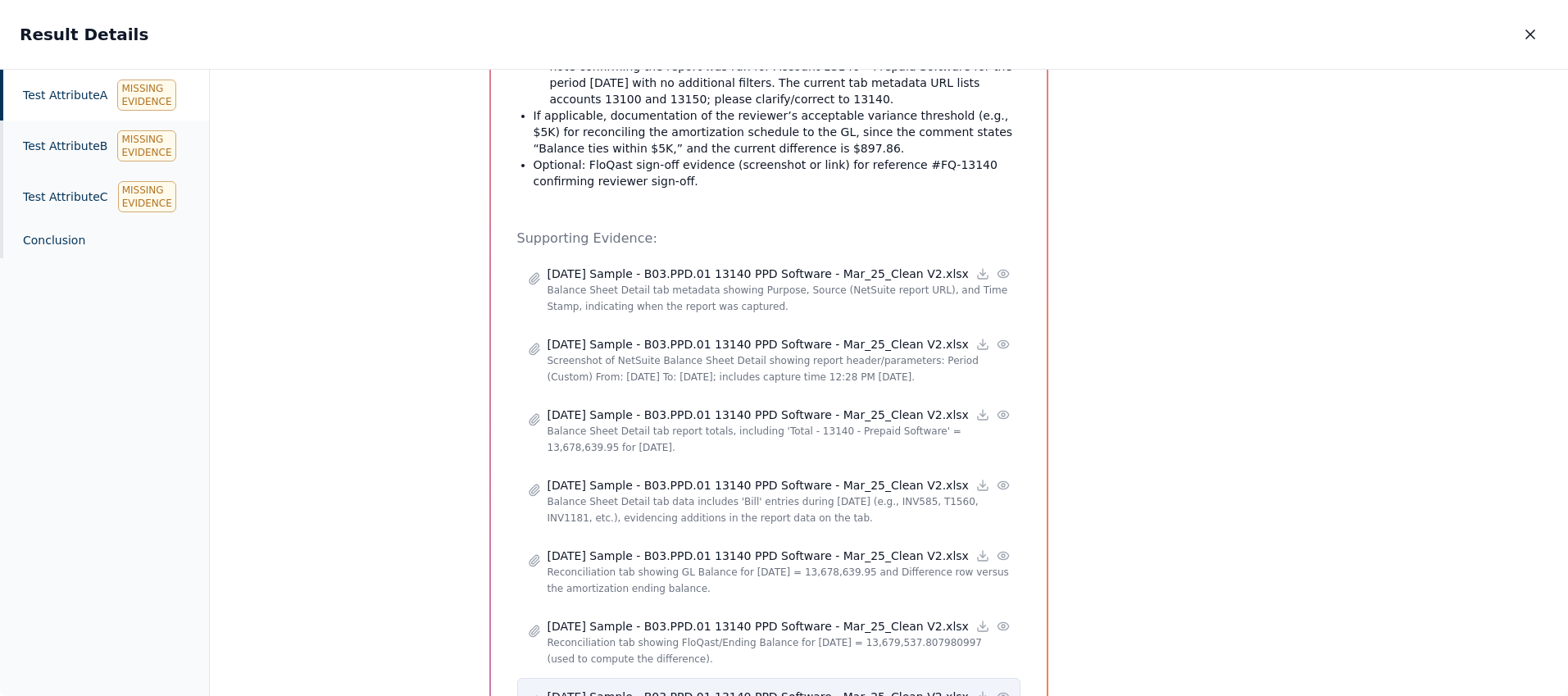
click at [999, 690] on icon at bounding box center [1003, 697] width 14 height 14
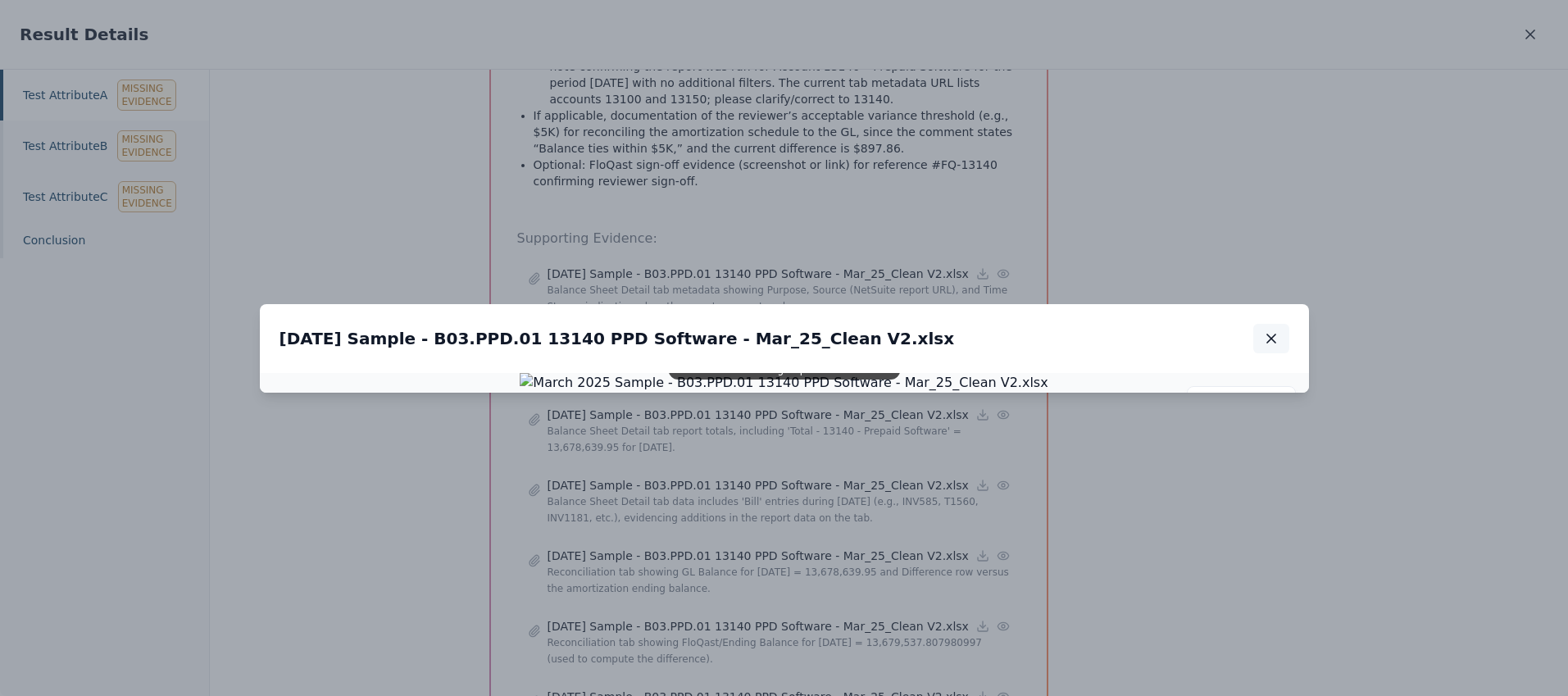
click at [1280, 324] on button "button" at bounding box center [1271, 338] width 36 height 30
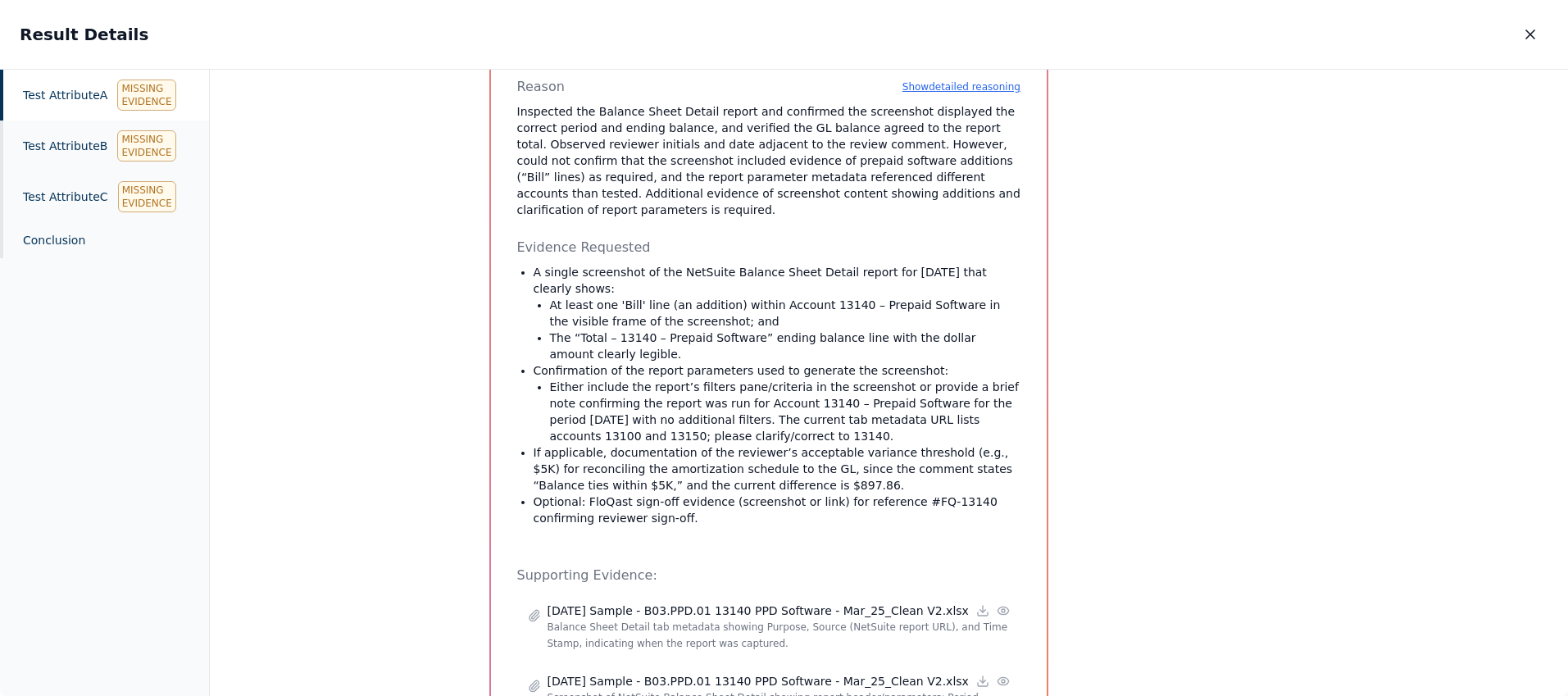
scroll to position [803, 0]
click at [65, 145] on div "Test Attribute B Missing Evidence" at bounding box center [105, 146] width 209 height 51
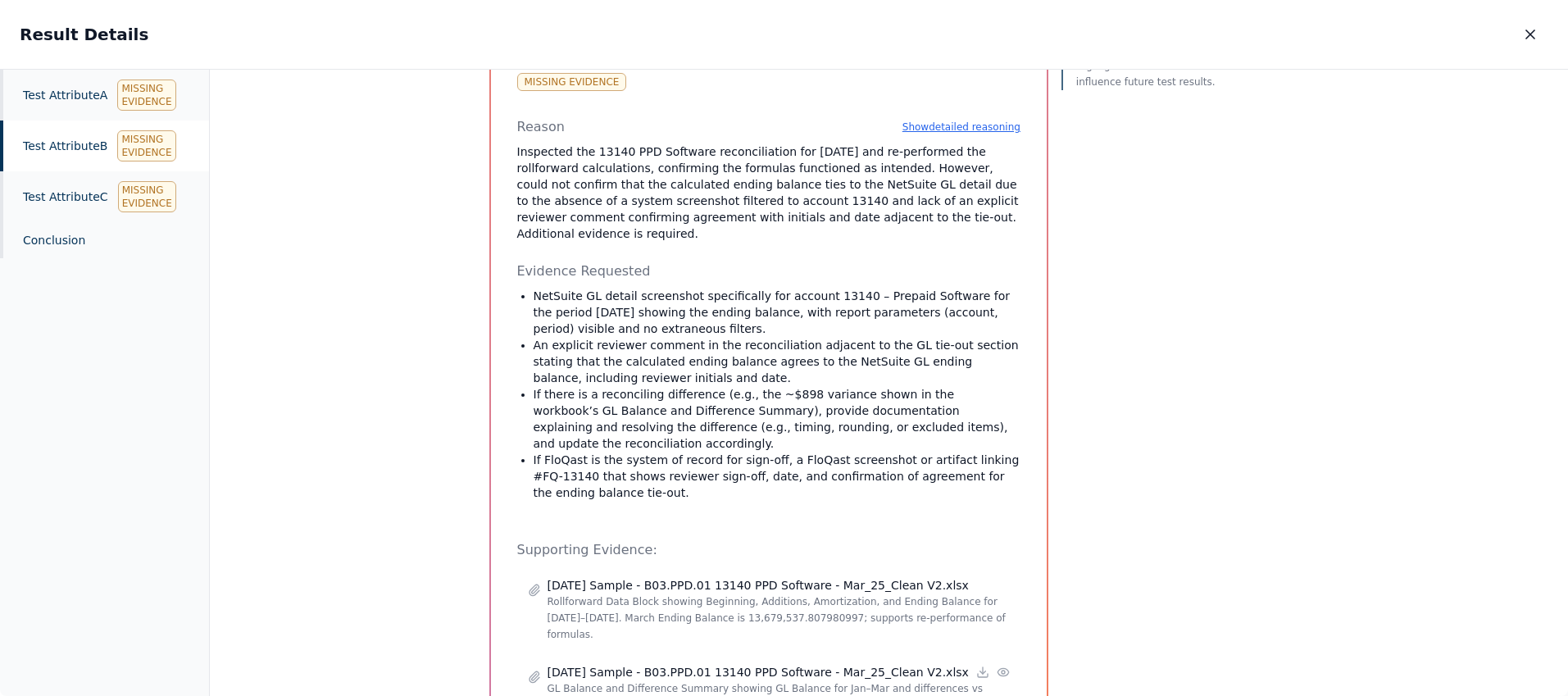
scroll to position [532, 0]
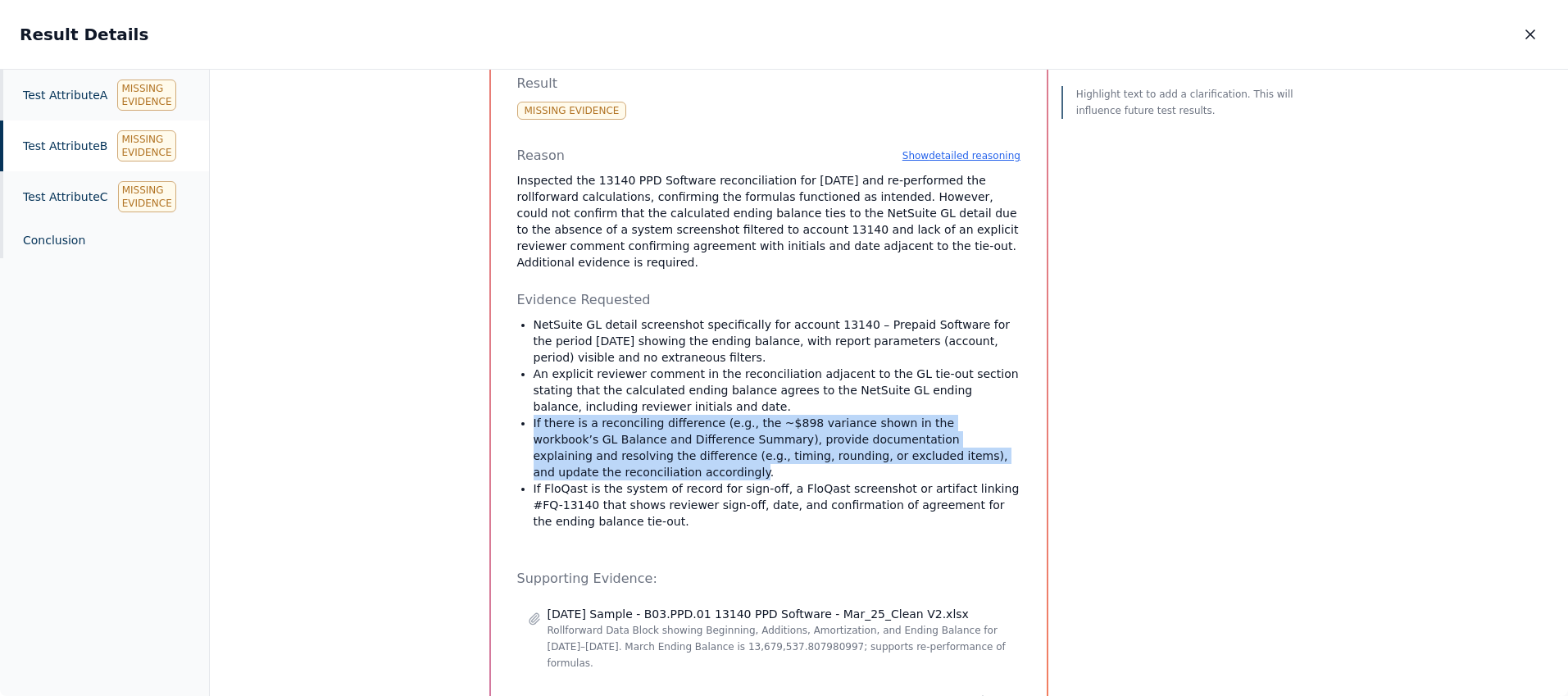
drag, startPoint x: 529, startPoint y: 375, endPoint x: 590, endPoint y: 429, distance: 81.5
click at [590, 429] on p "If there is a reconciling difference (e.g., the ~$898 variance shown in the wor…" at bounding box center [777, 448] width 487 height 66
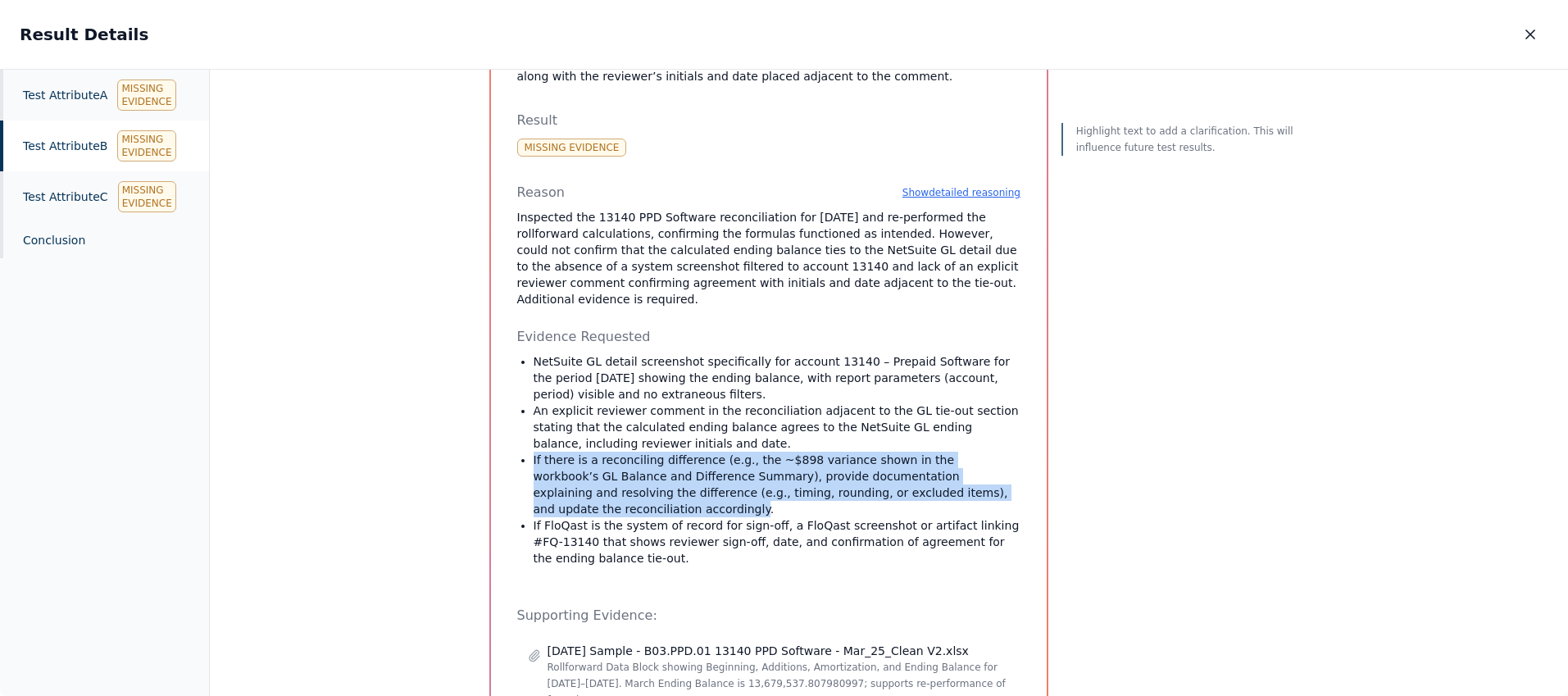
scroll to position [470, 0]
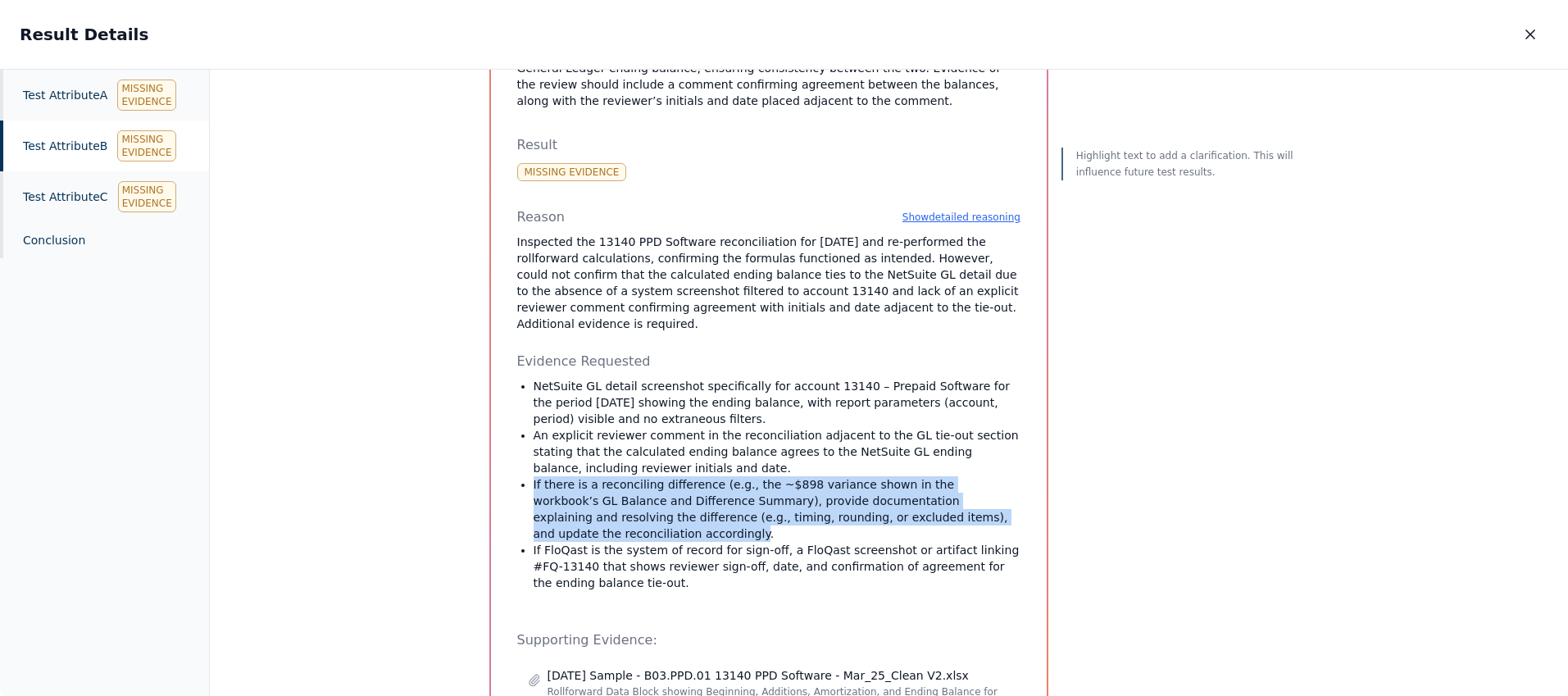
click at [1126, 166] on p "Highlight text to add a clarification. This will influence future test results." at bounding box center [1186, 164] width 221 height 33
drag, startPoint x: 530, startPoint y: 439, endPoint x: 638, endPoint y: 490, distance: 119.4
click at [638, 490] on p "If there is a reconciling difference (e.g., the ~$898 variance shown in the wor…" at bounding box center [777, 509] width 487 height 66
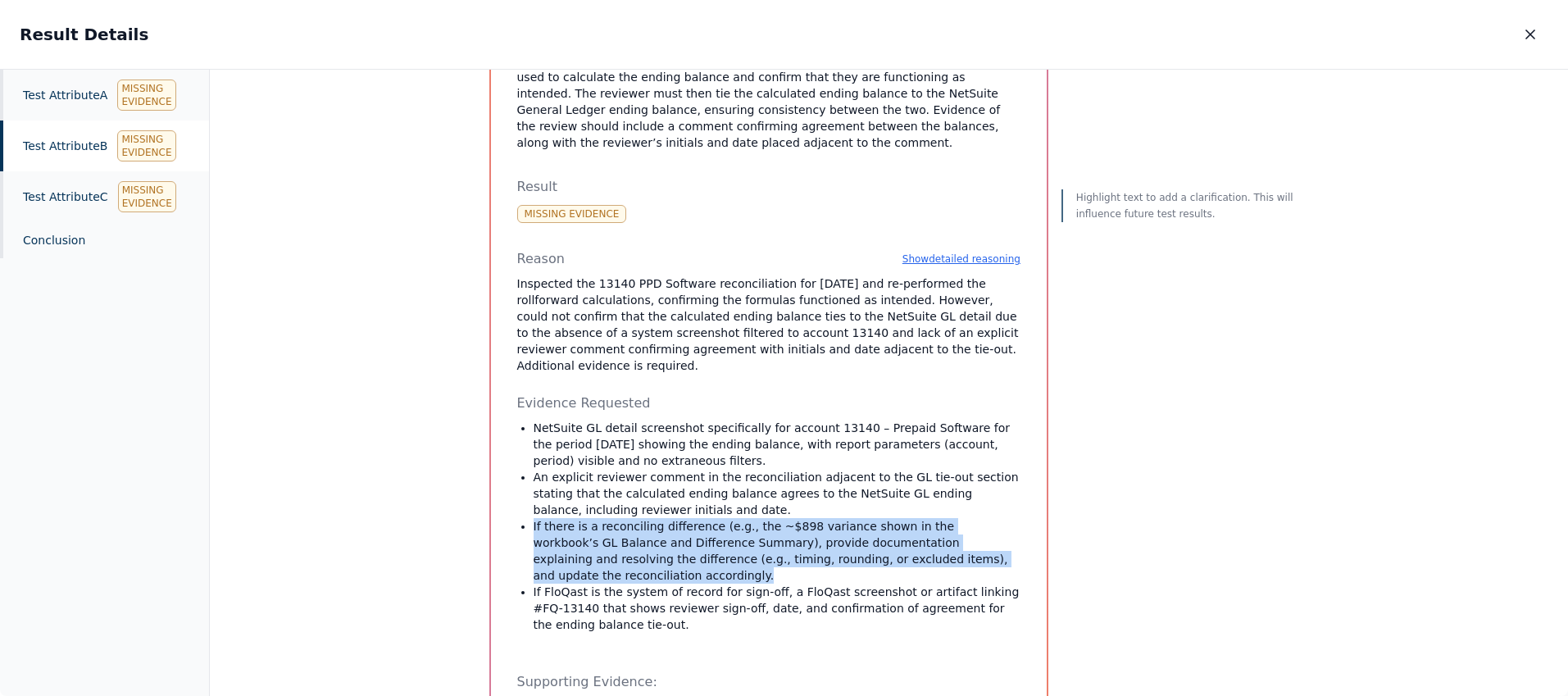
scroll to position [456, 0]
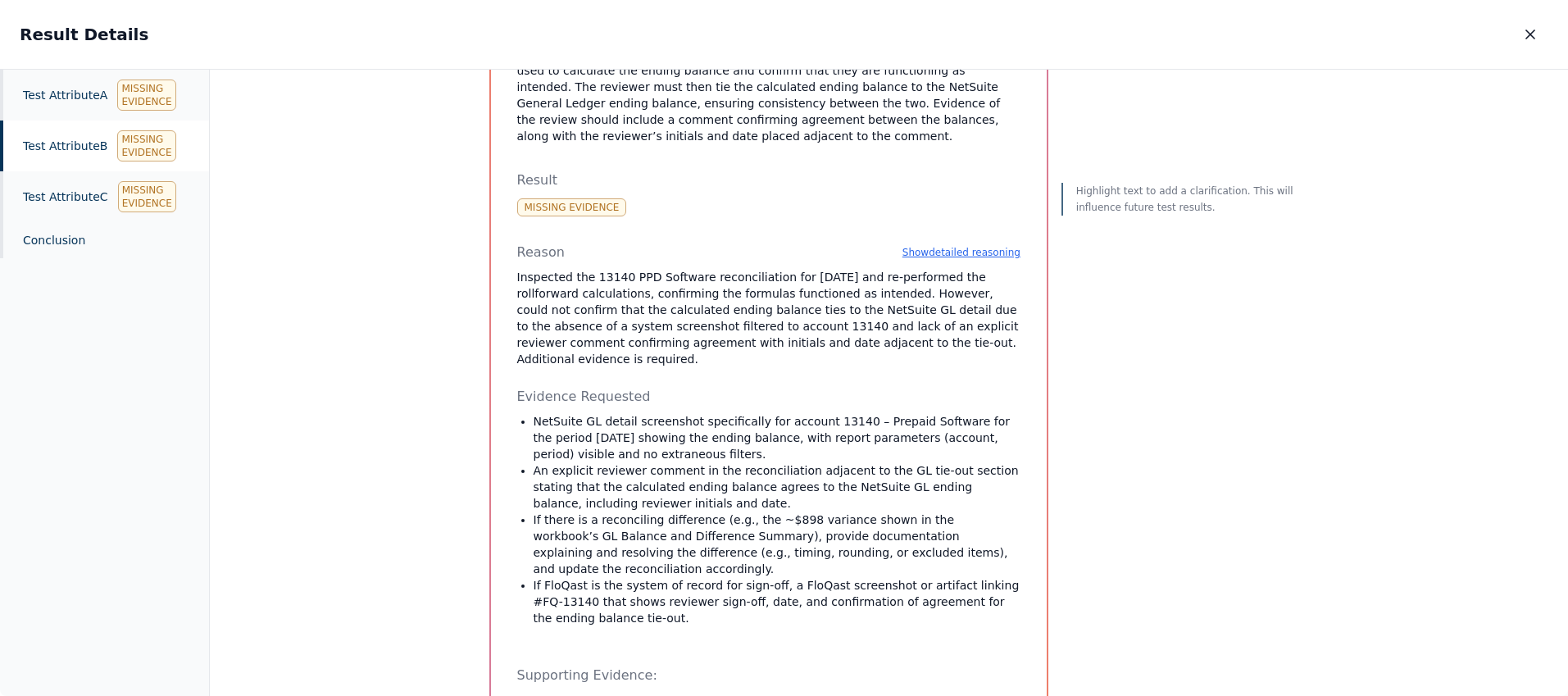
scroll to position [438, 0]
click at [1111, 178] on div "Highlight text to add a clarification. This will influence future test results." at bounding box center [1180, 359] width 236 height 1378
click at [1097, 191] on p "Highlight text to add a clarification. This will influence future test results." at bounding box center [1186, 196] width 221 height 33
drag, startPoint x: 682, startPoint y: 248, endPoint x: 785, endPoint y: 248, distance: 103.0
click at [785, 265] on p "Inspected the 13140 PPD Software reconciliation for March 2025 and re-performed…" at bounding box center [768, 314] width 503 height 98
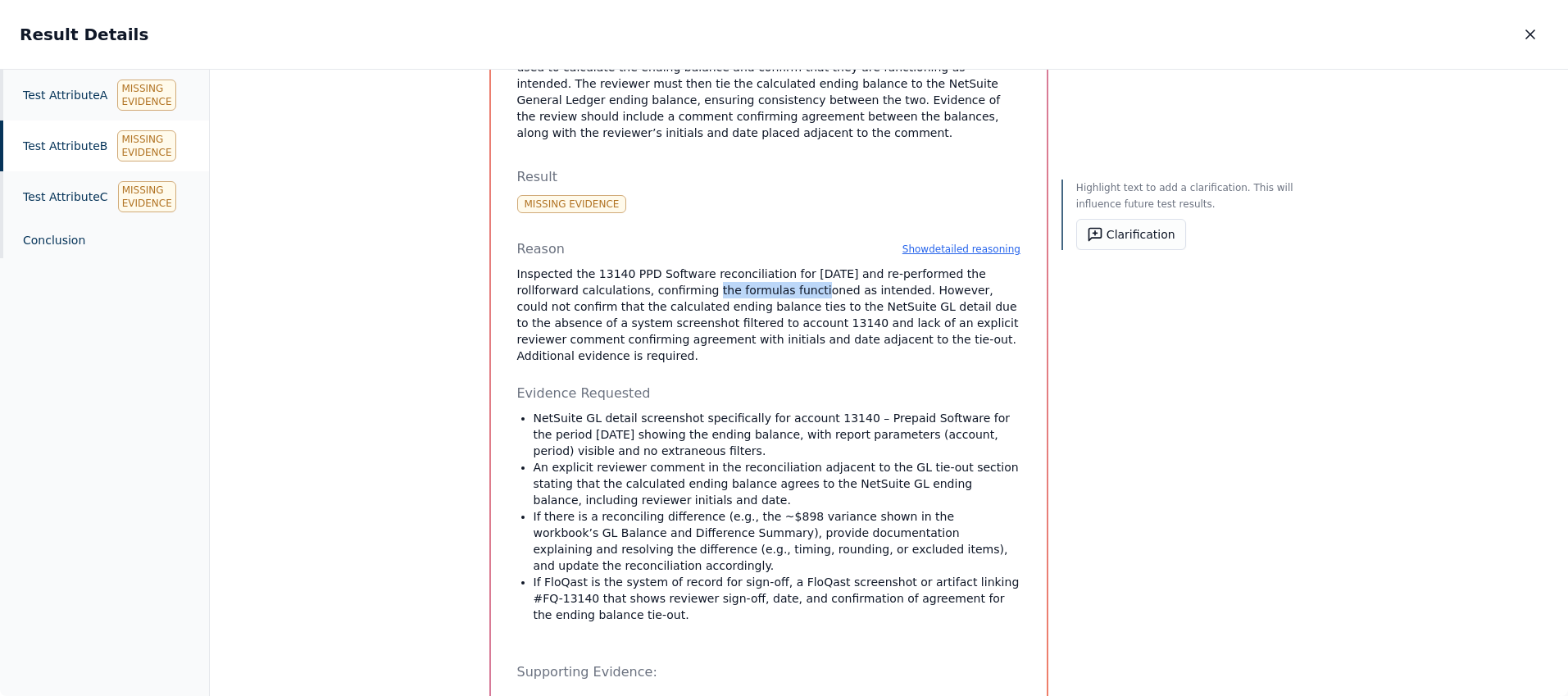
click at [773, 293] on p "Inspected the 13140 PPD Software reconciliation for March 2025 and re-performed…" at bounding box center [768, 314] width 503 height 98
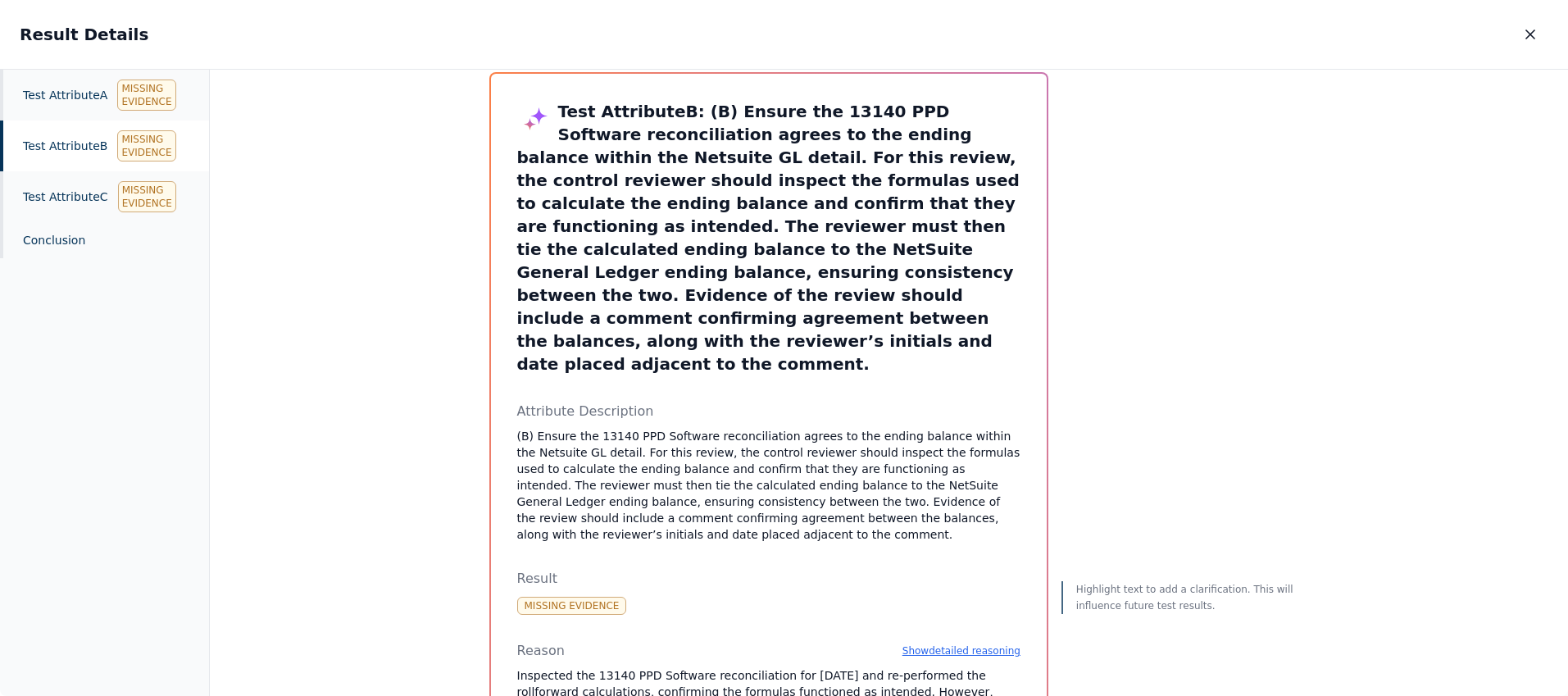
scroll to position [0, 0]
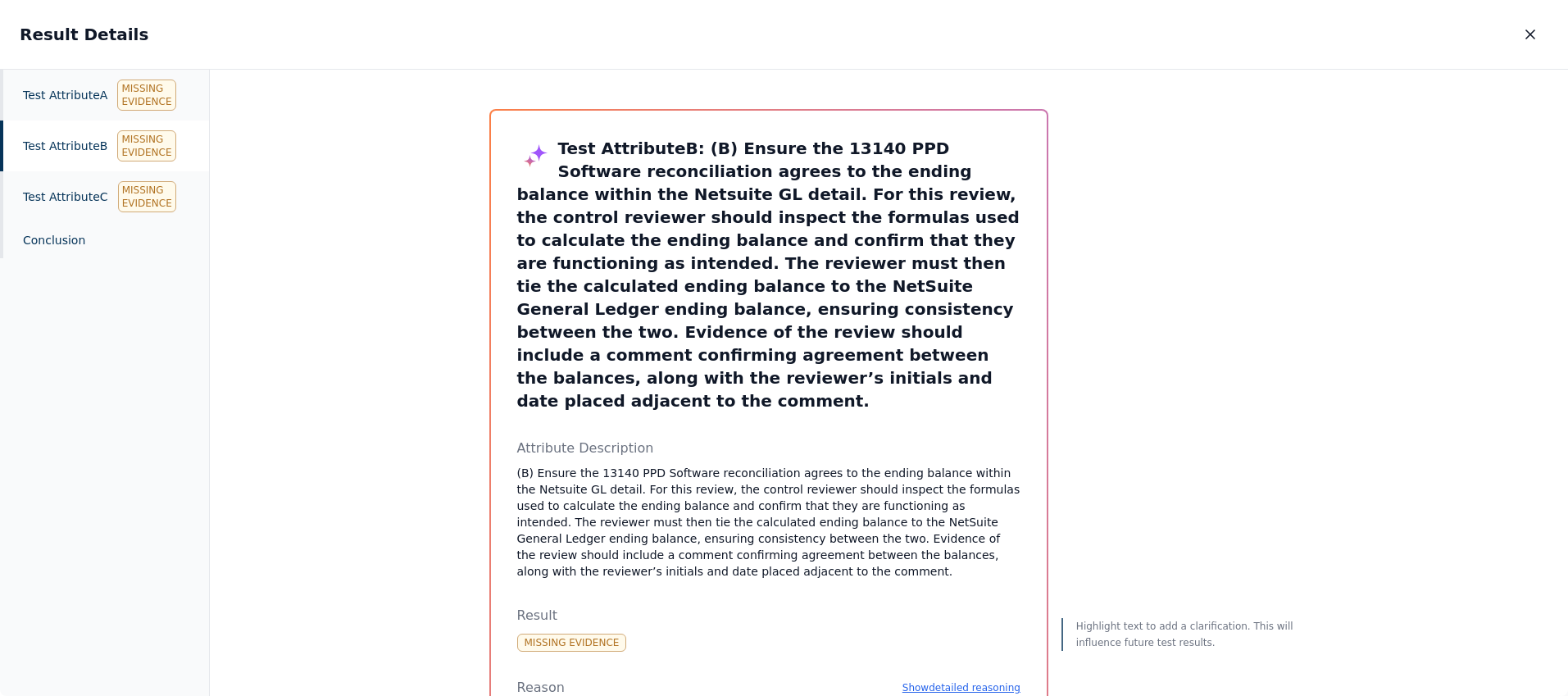
click at [724, 491] on p "(B) Ensure the 13140 PPD Software reconciliation agrees to the ending balance w…" at bounding box center [768, 522] width 503 height 115
